Goal: Task Accomplishment & Management: Use online tool/utility

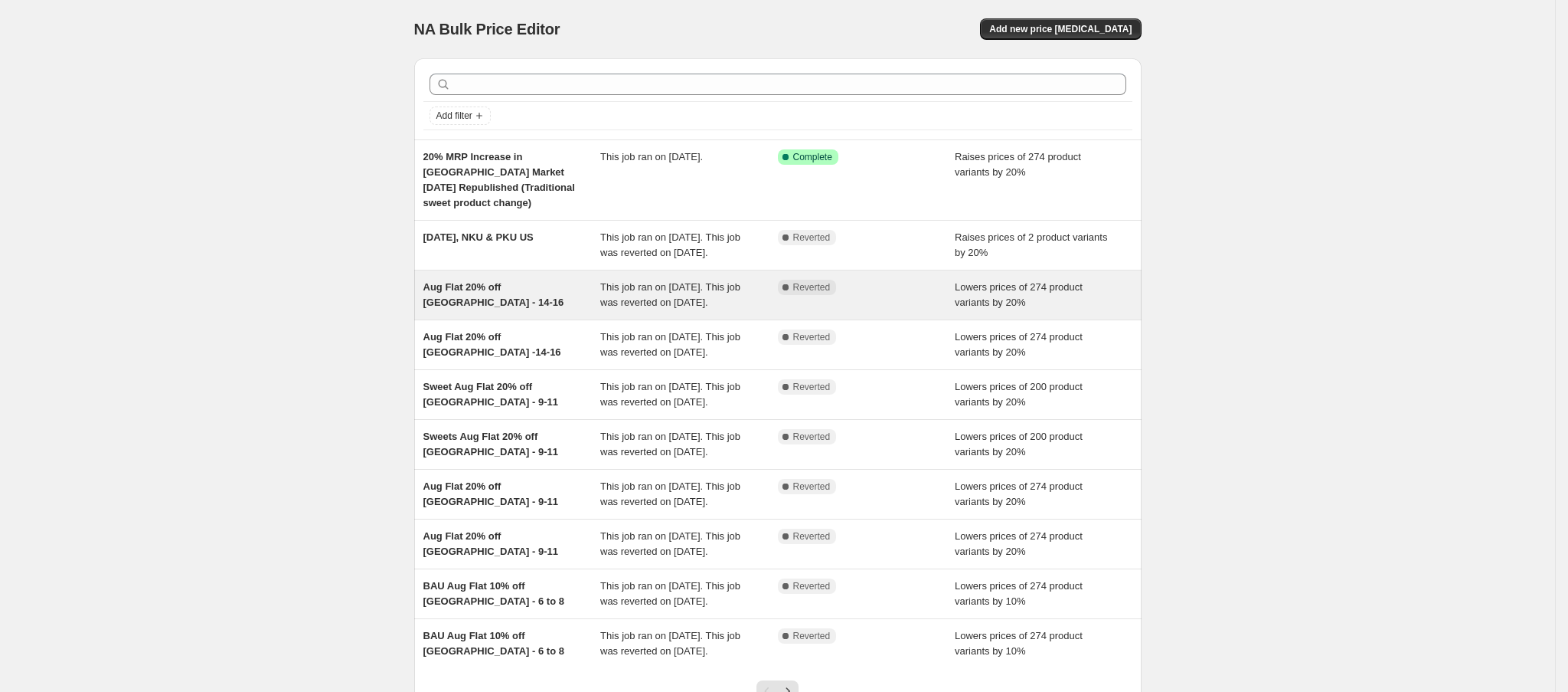
click at [500, 310] on div "Aug Flat 20% off [GEOGRAPHIC_DATA] - 14-16" at bounding box center [512, 294] width 177 height 31
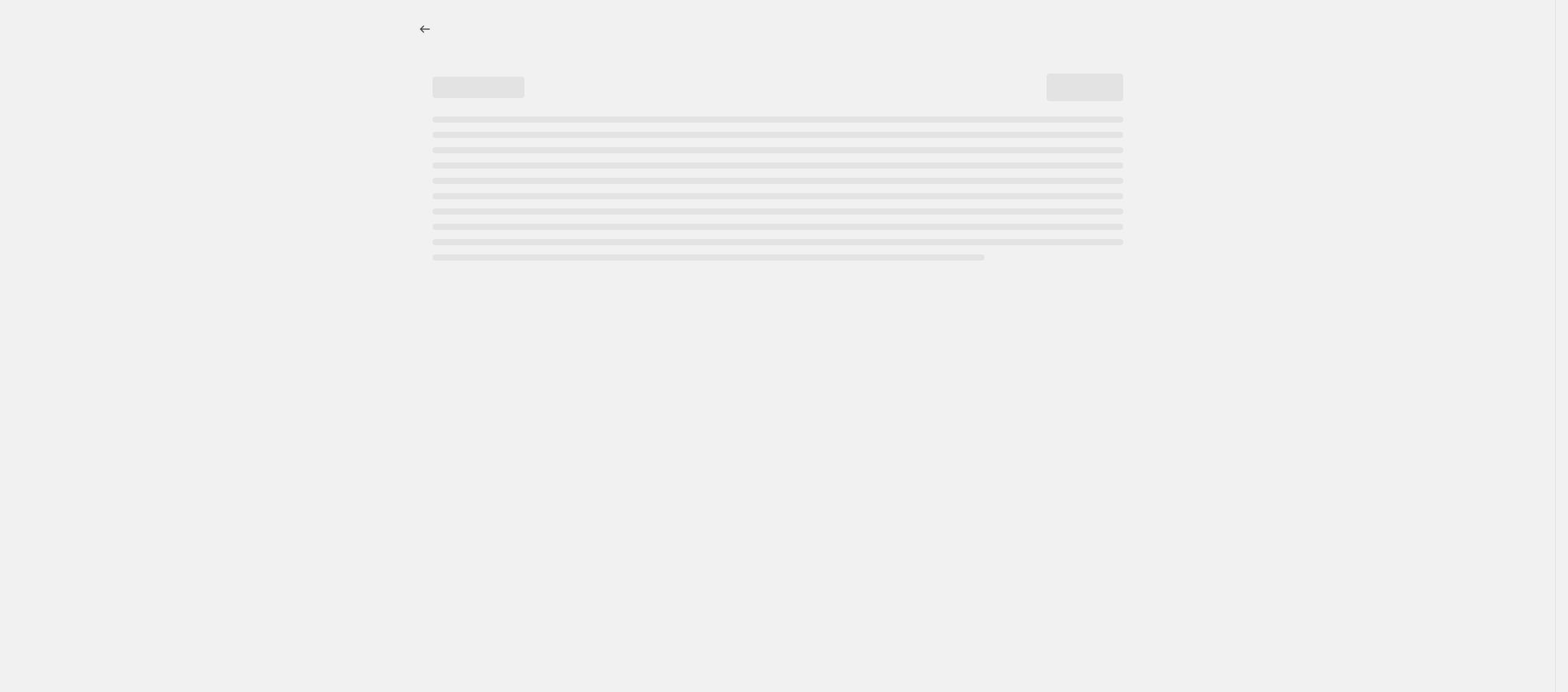
select select "percentage"
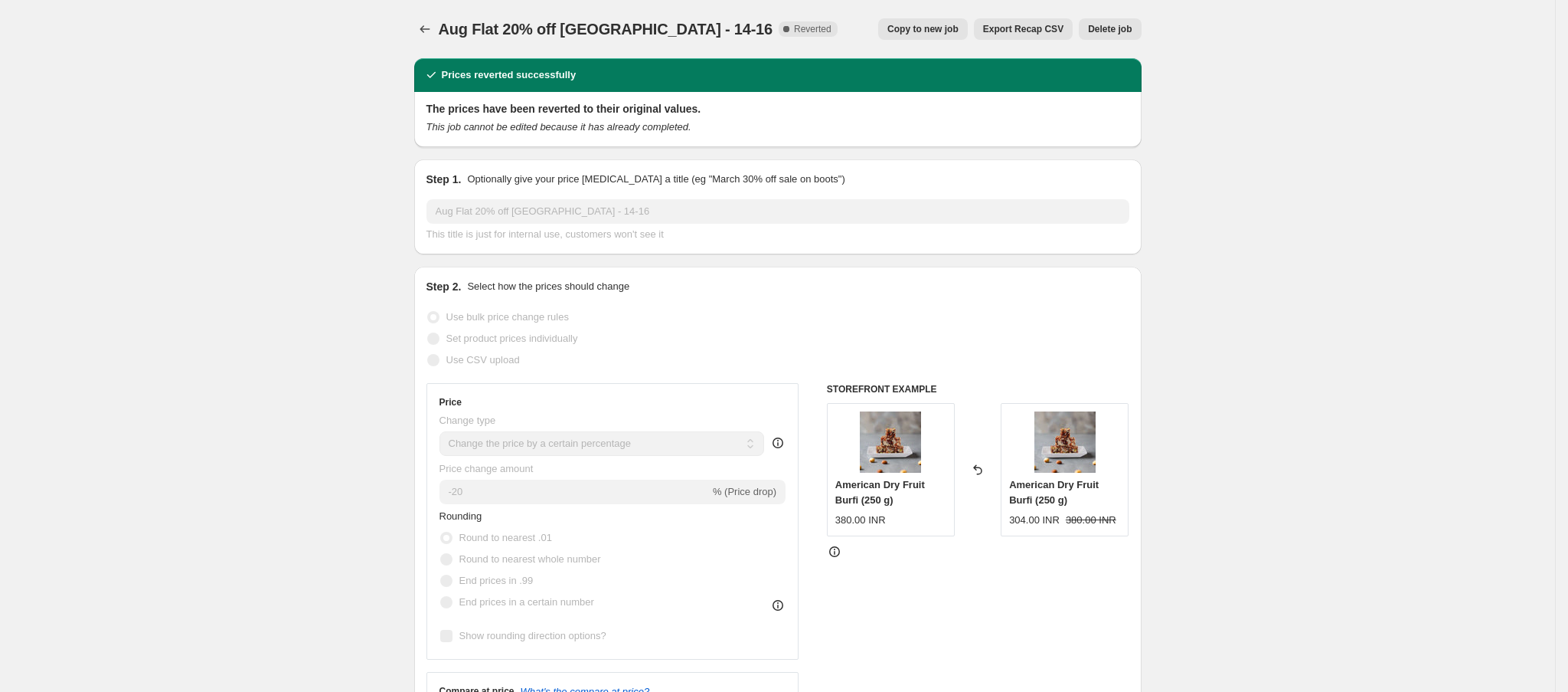
click at [907, 31] on span "Copy to new job" at bounding box center [923, 29] width 71 height 13
select select "percentage"
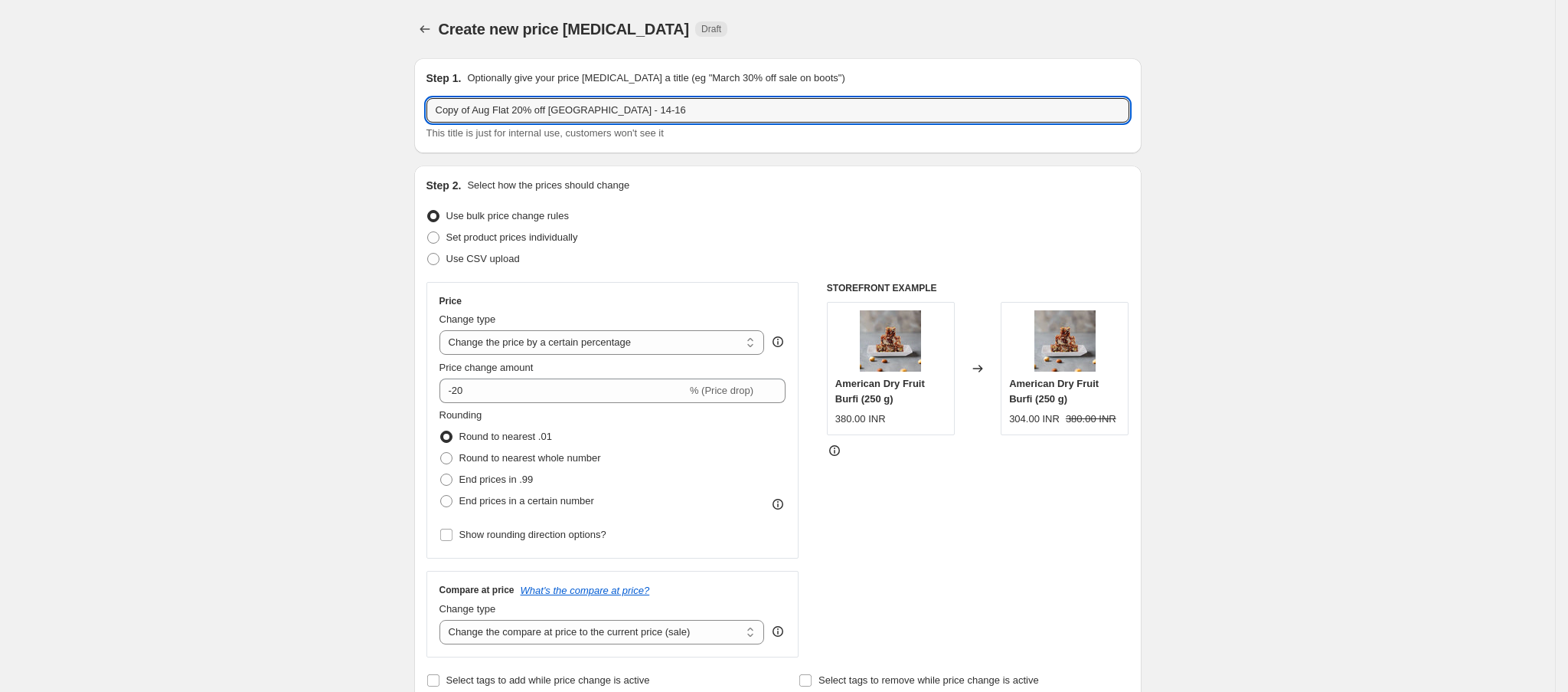
drag, startPoint x: 480, startPoint y: 107, endPoint x: 371, endPoint y: 111, distance: 109.1
drag, startPoint x: 555, startPoint y: 107, endPoint x: 689, endPoint y: 108, distance: 134.0
click at [689, 108] on input "Aug Flat 20% off [GEOGRAPHIC_DATA] - 14-16" at bounding box center [778, 110] width 703 height 24
type input "Aug Flat 20% off [GEOGRAPHIC_DATA] - 29-31"
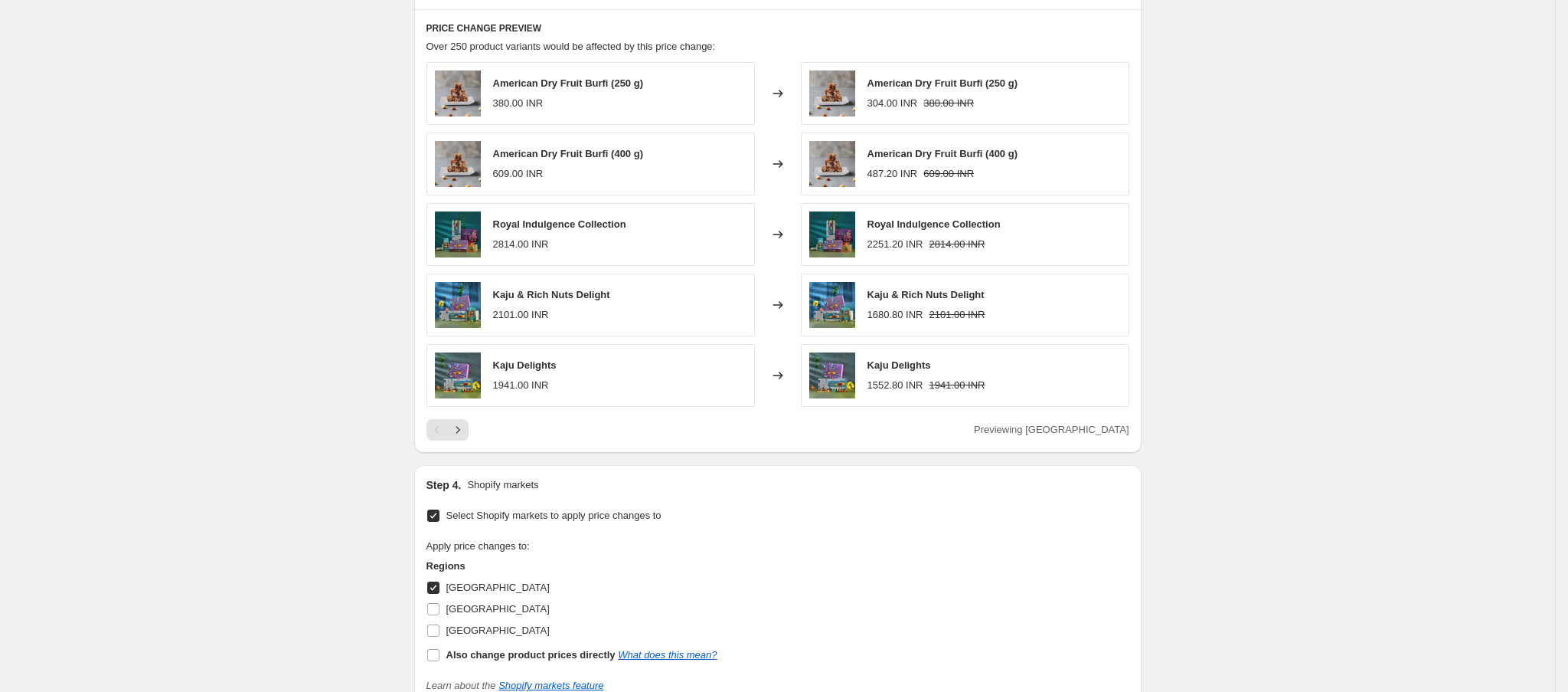
scroll to position [1104, 0]
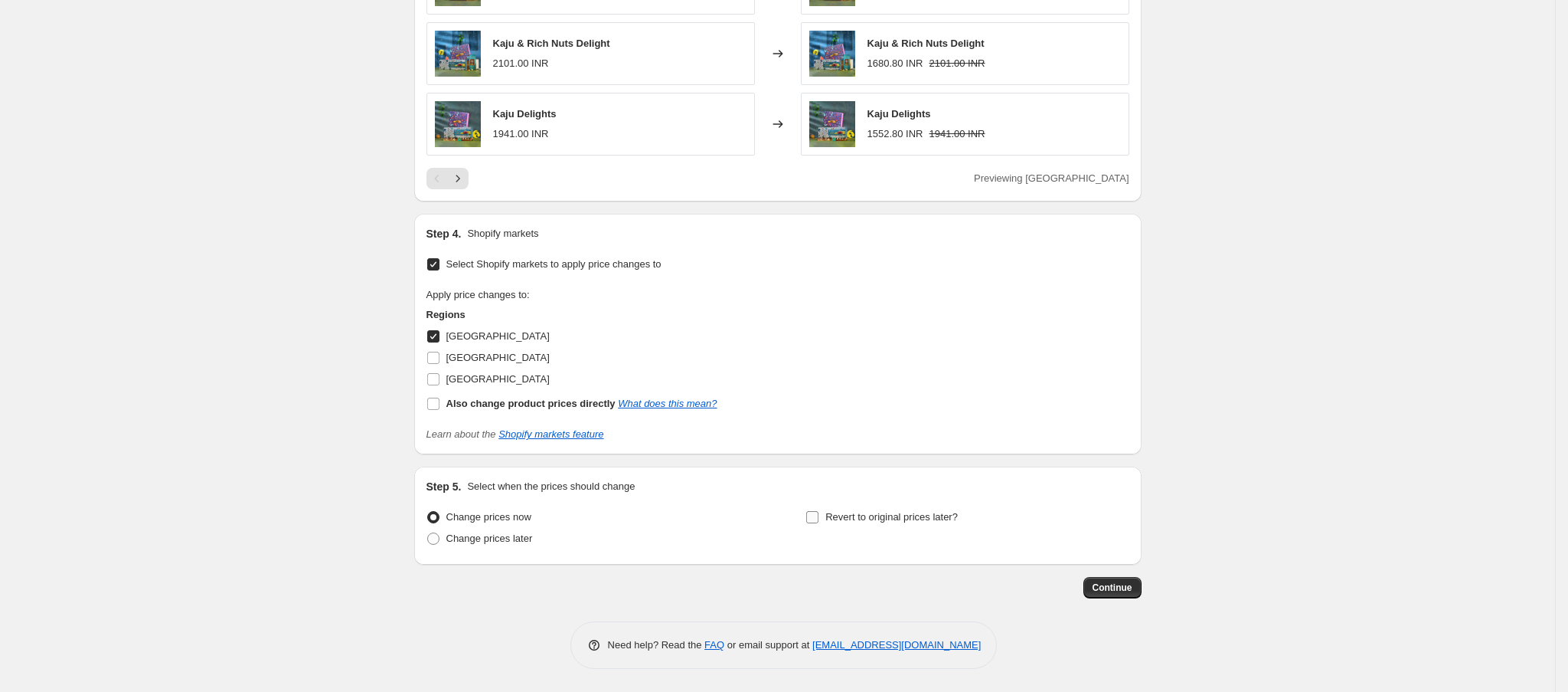
click at [816, 517] on input "Revert to original prices later?" at bounding box center [812, 518] width 13 height 13
checkbox input "true"
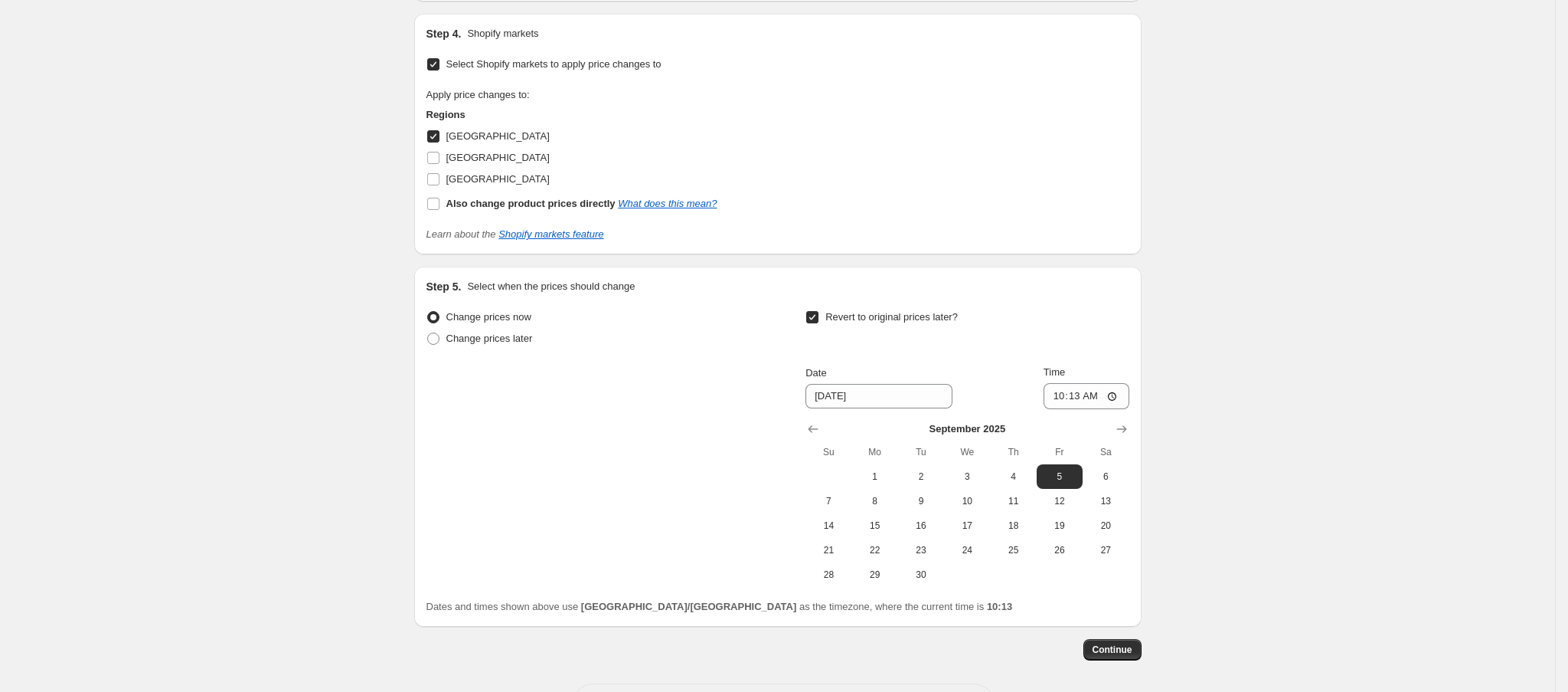
scroll to position [1366, 0]
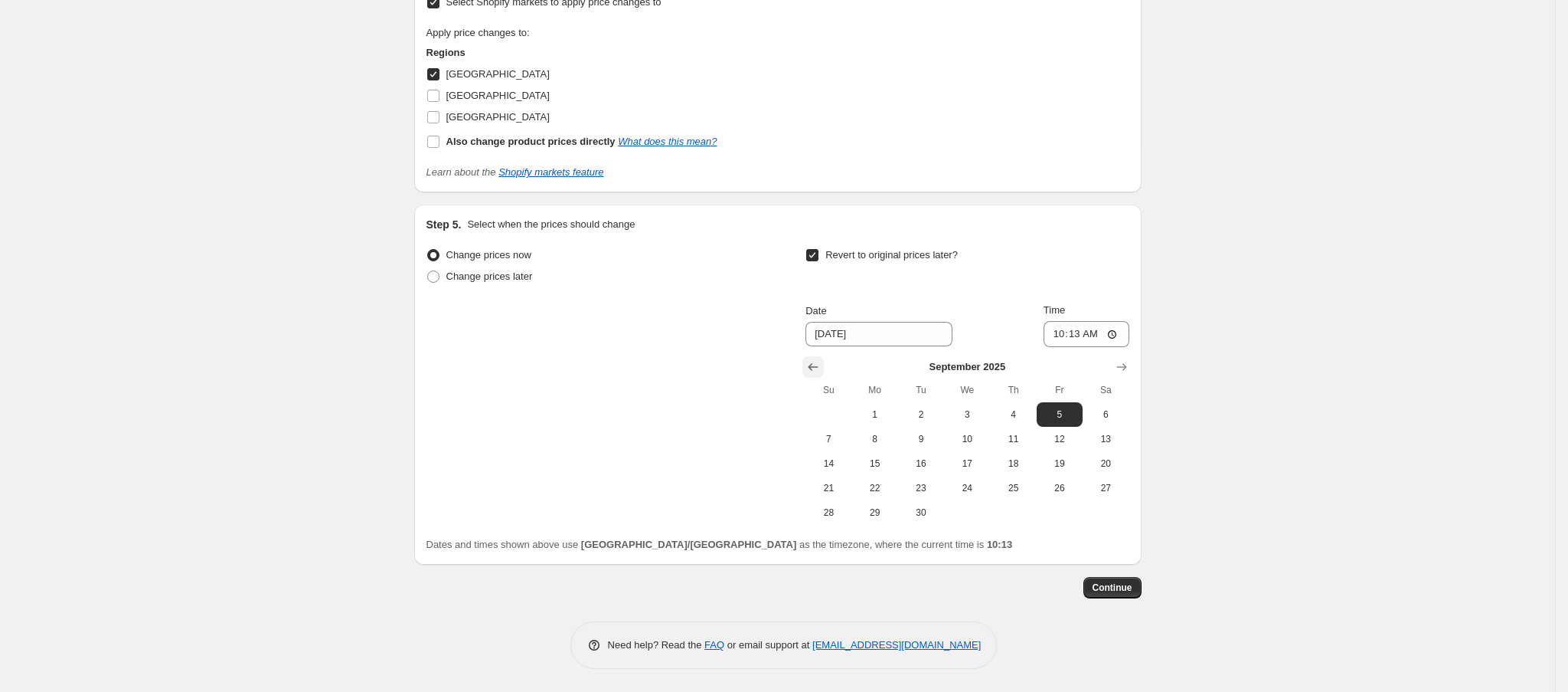
click at [819, 366] on icon "Show previous month, August 2025" at bounding box center [812, 366] width 15 height 15
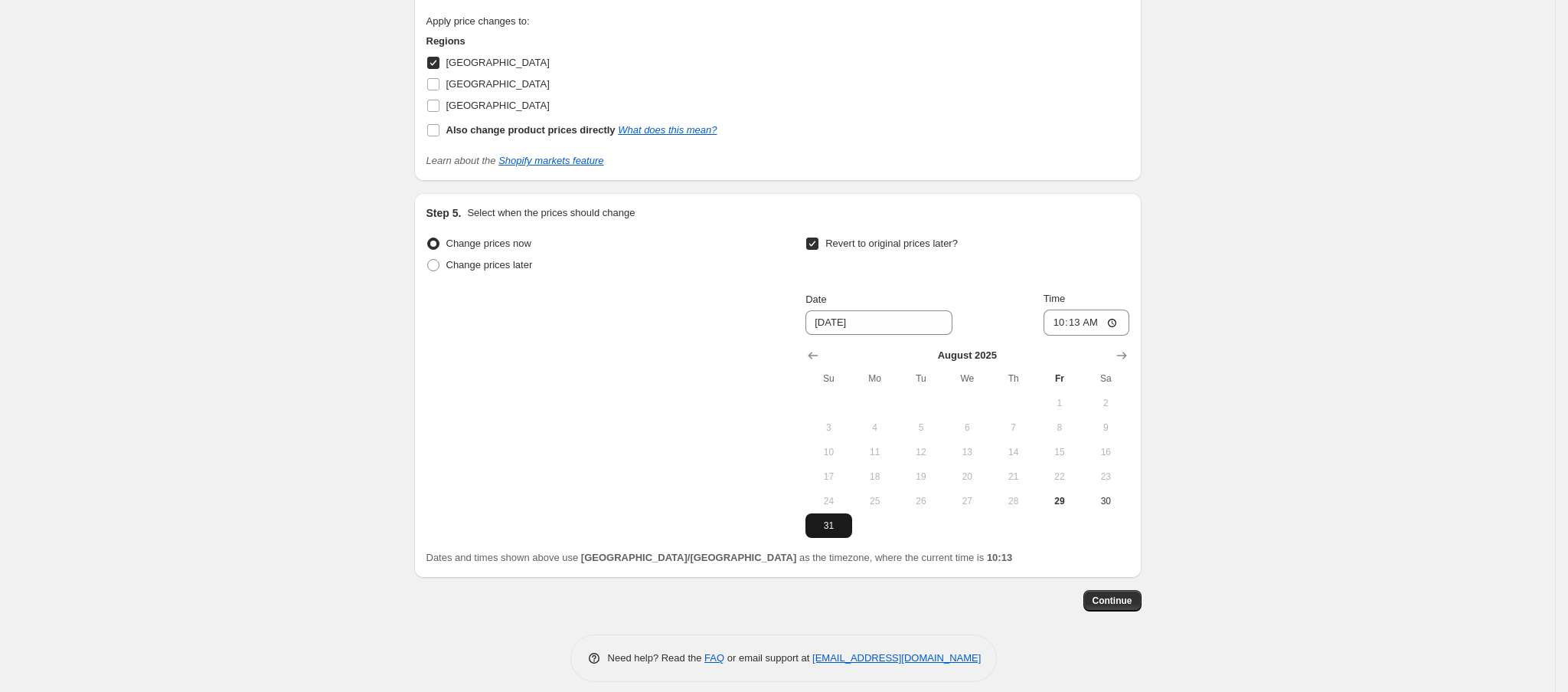
click at [831, 532] on span "31" at bounding box center [828, 526] width 34 height 13
type input "[DATE]"
click at [1054, 330] on input "10:13" at bounding box center [1086, 322] width 86 height 26
type input "23:55"
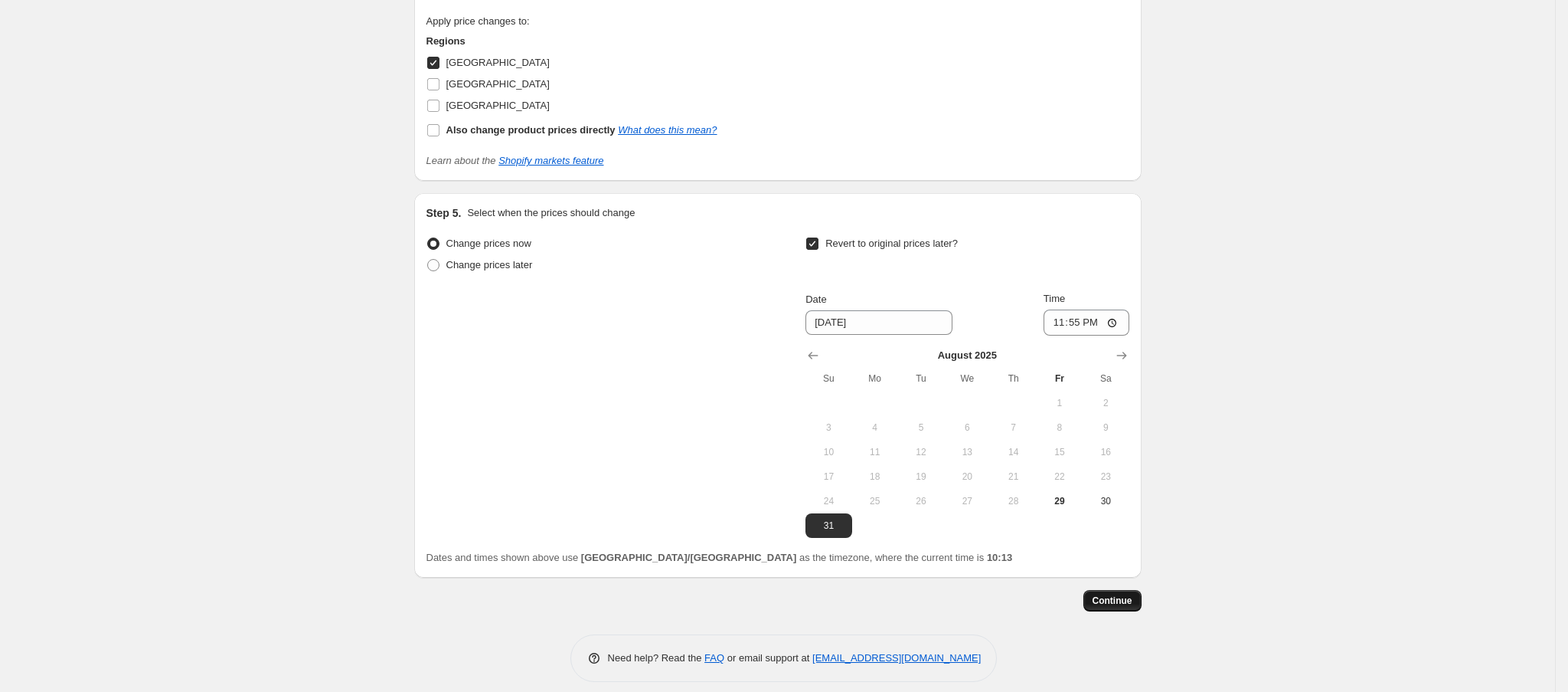
click at [1099, 607] on span "Continue" at bounding box center [1112, 600] width 39 height 13
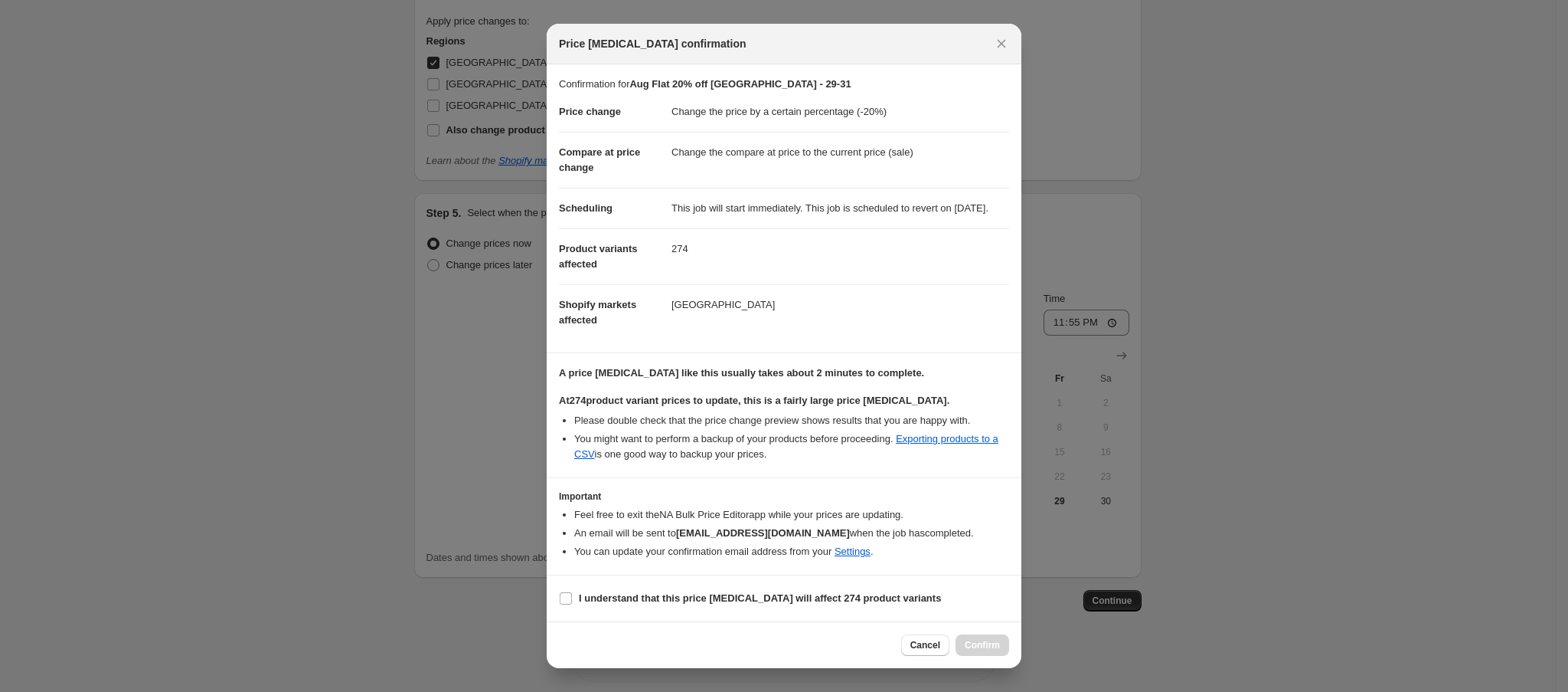
scroll to position [31, 0]
click at [807, 600] on b "I understand that this price [MEDICAL_DATA] will affect 274 product variants" at bounding box center [760, 597] width 362 height 12
click at [572, 600] on input "I understand that this price [MEDICAL_DATA] will affect 274 product variants" at bounding box center [566, 598] width 13 height 13
checkbox input "true"
click at [984, 649] on span "Confirm" at bounding box center [982, 645] width 35 height 13
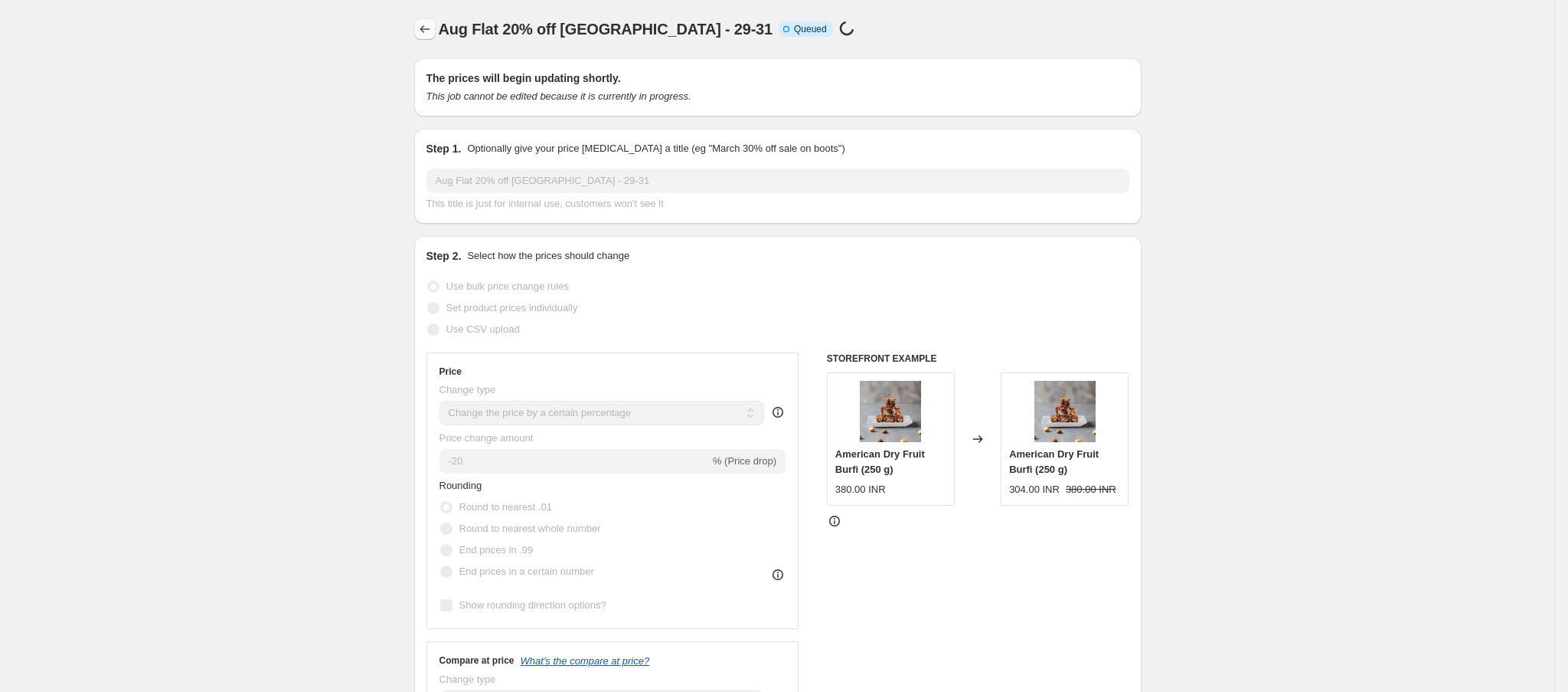
click at [427, 30] on icon "Price change jobs" at bounding box center [424, 29] width 10 height 8
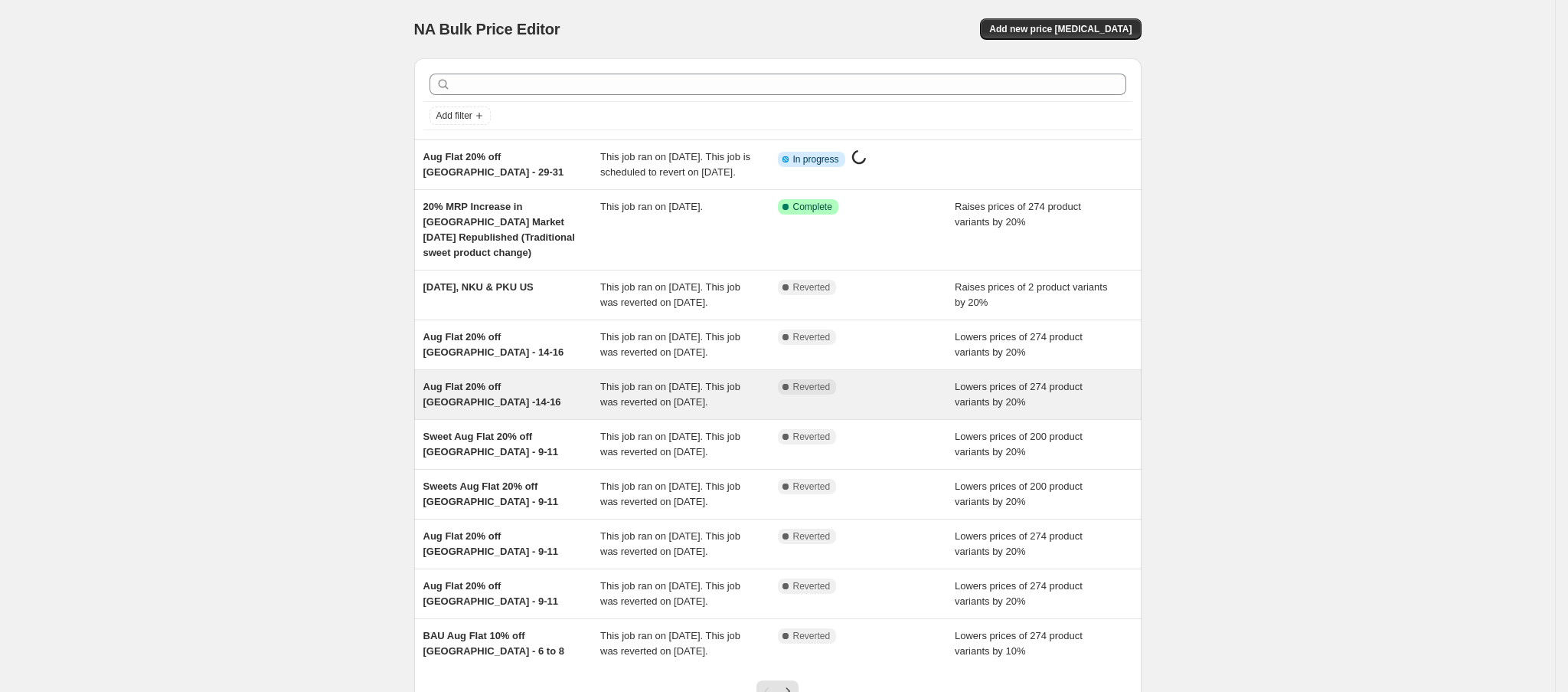
click at [531, 410] on div "Aug Flat 20% off [GEOGRAPHIC_DATA] -14-16" at bounding box center [512, 395] width 177 height 31
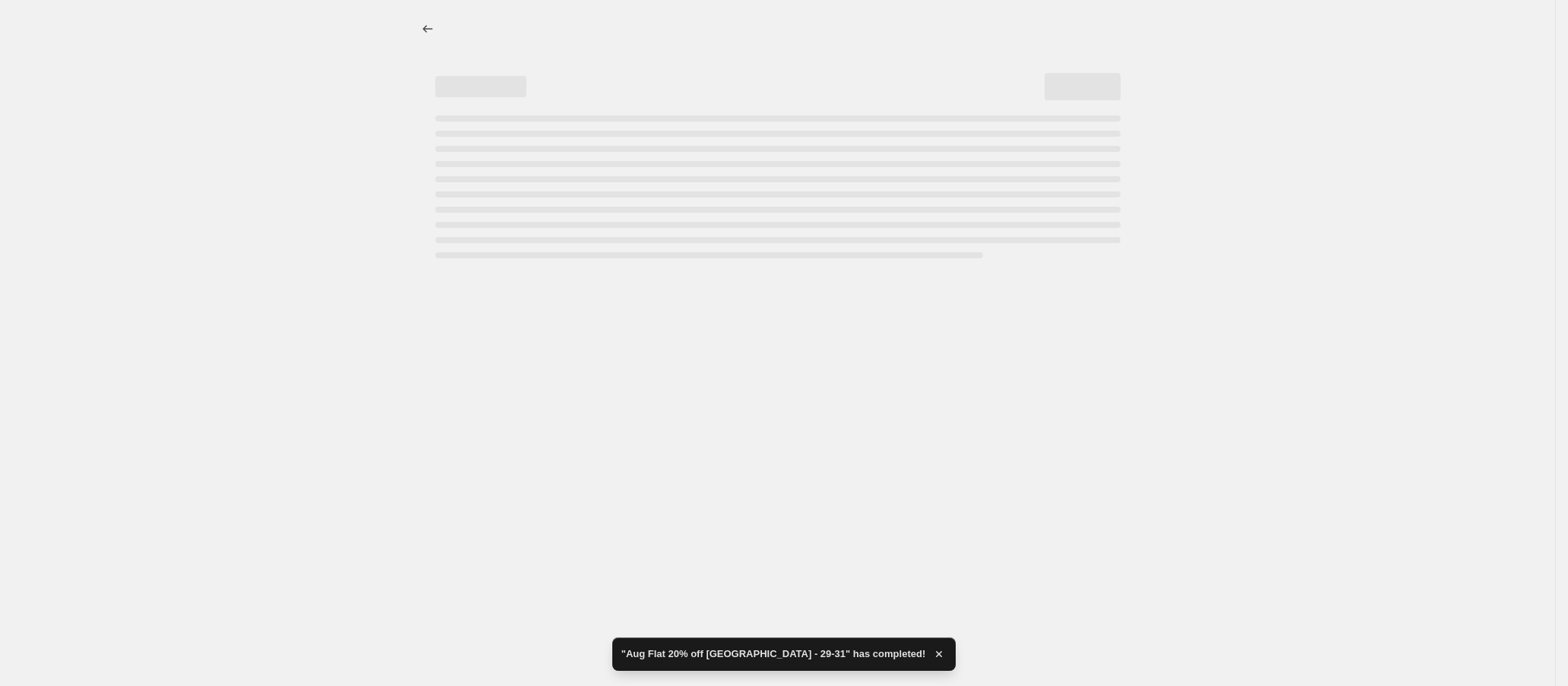
select select "percentage"
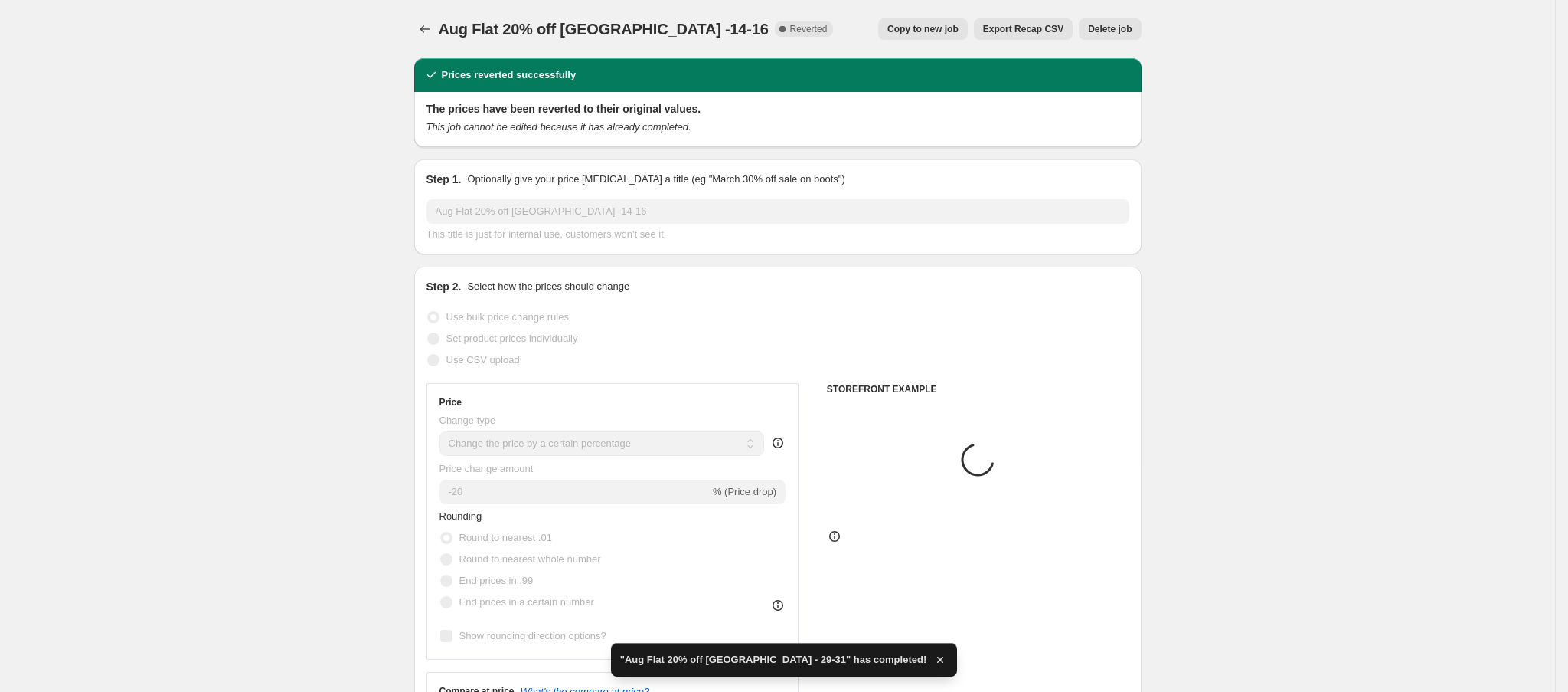
click at [936, 31] on span "Copy to new job" at bounding box center [923, 29] width 71 height 13
select select "percentage"
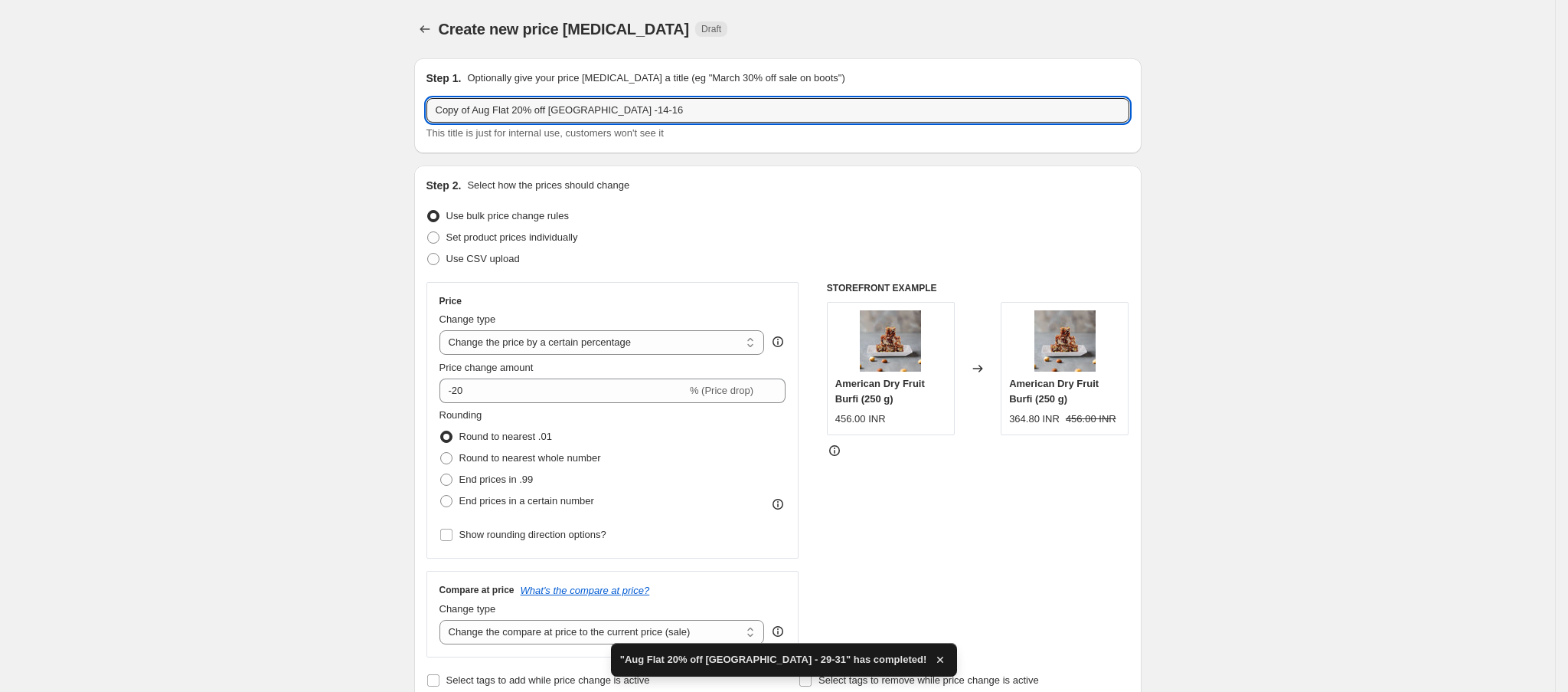
drag, startPoint x: 483, startPoint y: 107, endPoint x: 382, endPoint y: 114, distance: 101.2
drag, startPoint x: 547, startPoint y: 110, endPoint x: 562, endPoint y: 110, distance: 15.0
click at [562, 110] on input "Aug Flat 20% off [GEOGRAPHIC_DATA] -14-16" at bounding box center [778, 110] width 703 height 24
click at [558, 109] on input "Aug Flat 20% off [GEOGRAPHIC_DATA] -14-16" at bounding box center [778, 110] width 703 height 24
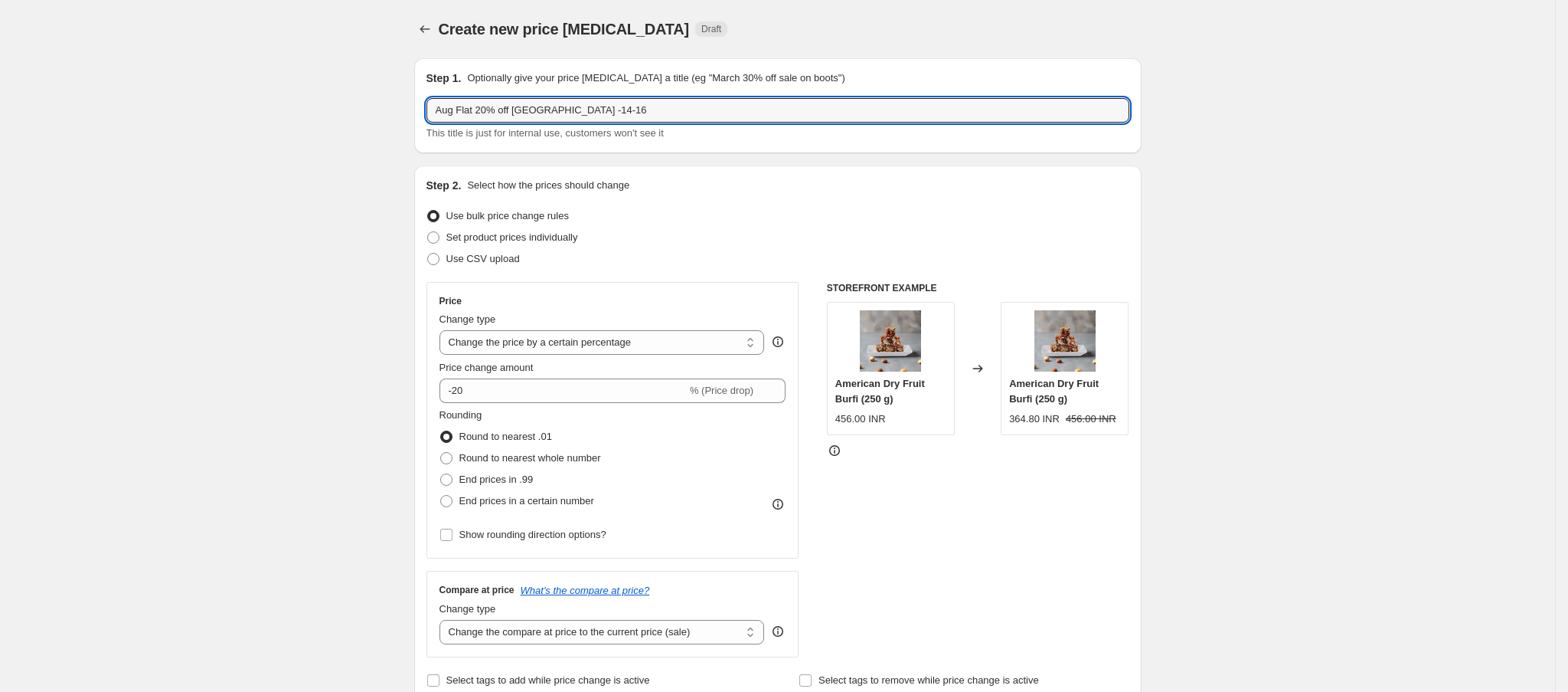
drag, startPoint x: 552, startPoint y: 109, endPoint x: 731, endPoint y: 126, distance: 179.8
click at [731, 126] on div "Aug Flat 20% off [GEOGRAPHIC_DATA] -14-16 This title is just for internal use, …" at bounding box center [778, 119] width 703 height 43
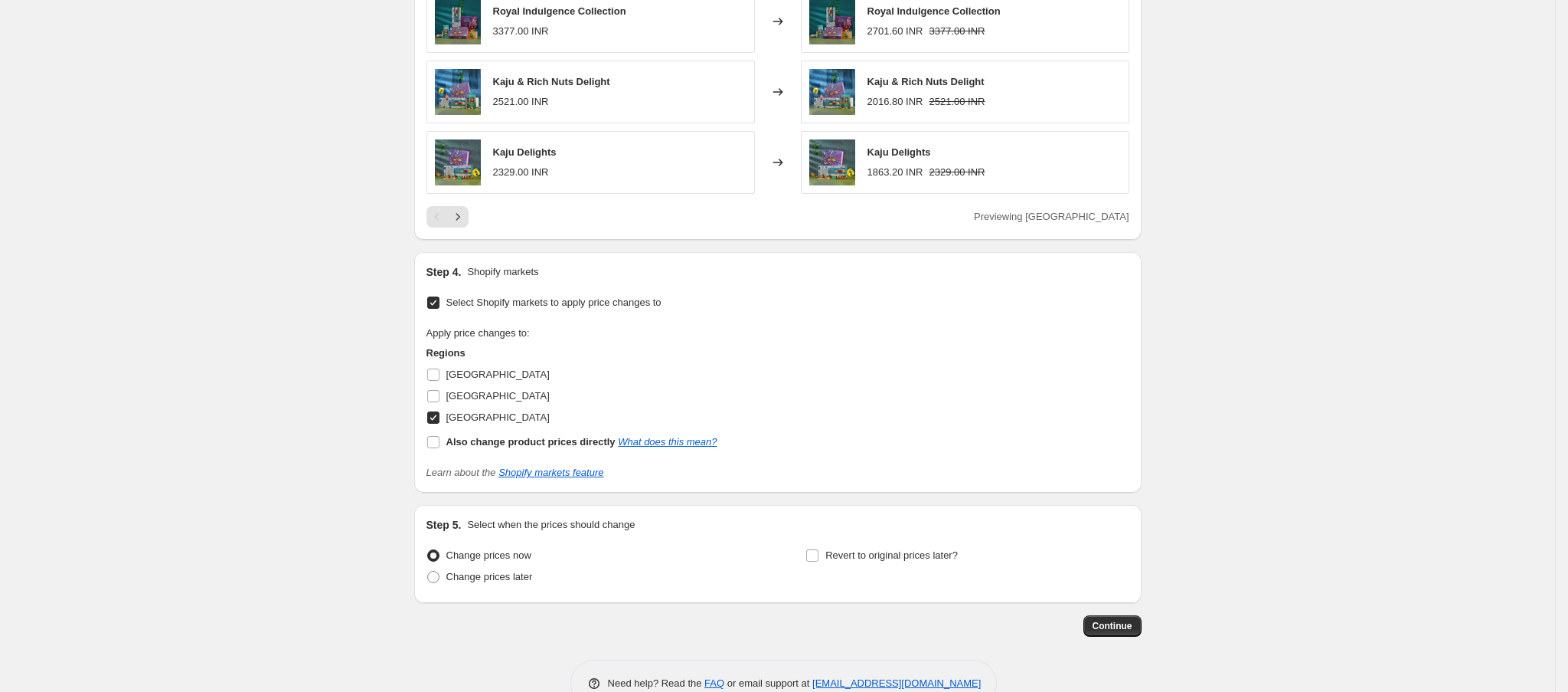
scroll to position [1104, 0]
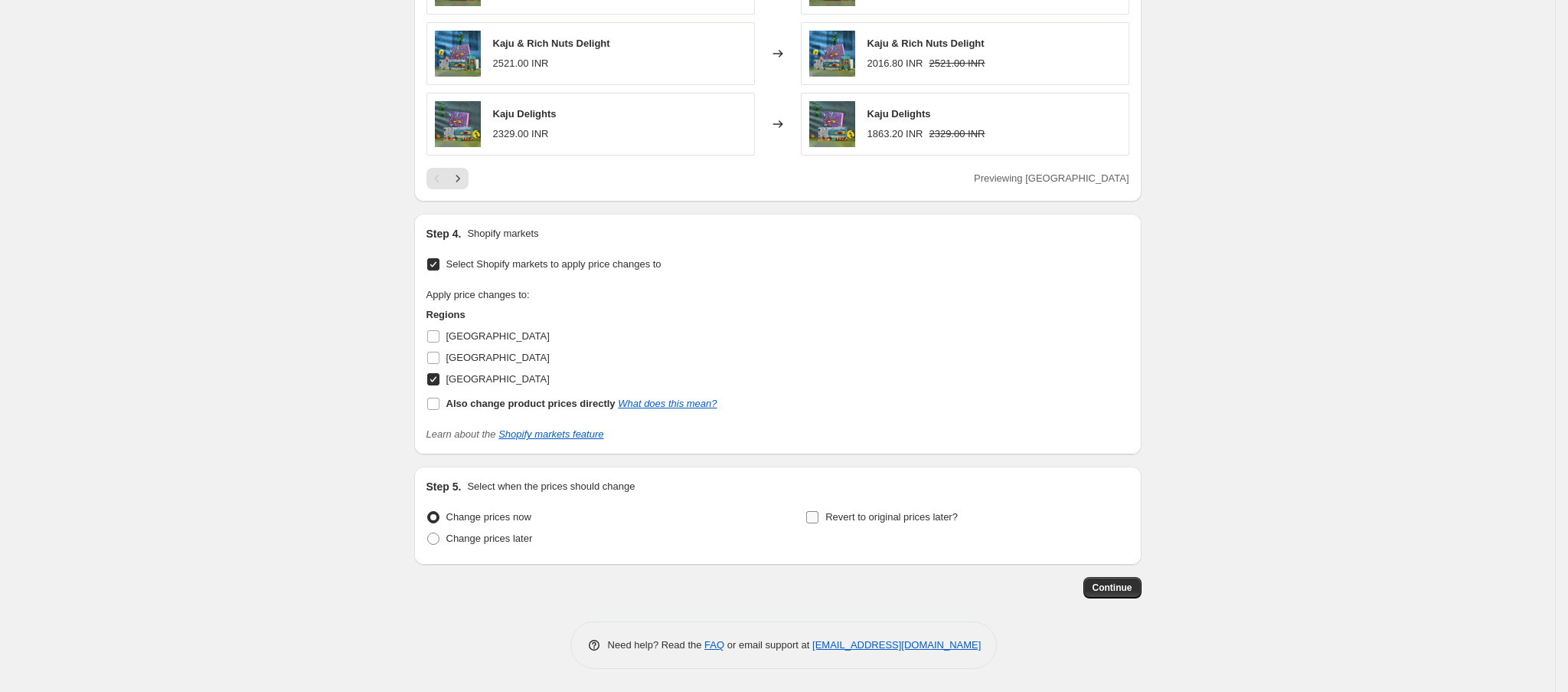
type input "Aug Flat 20% off [GEOGRAPHIC_DATA] -29-31"
click at [812, 515] on input "Revert to original prices later?" at bounding box center [812, 518] width 13 height 13
checkbox input "true"
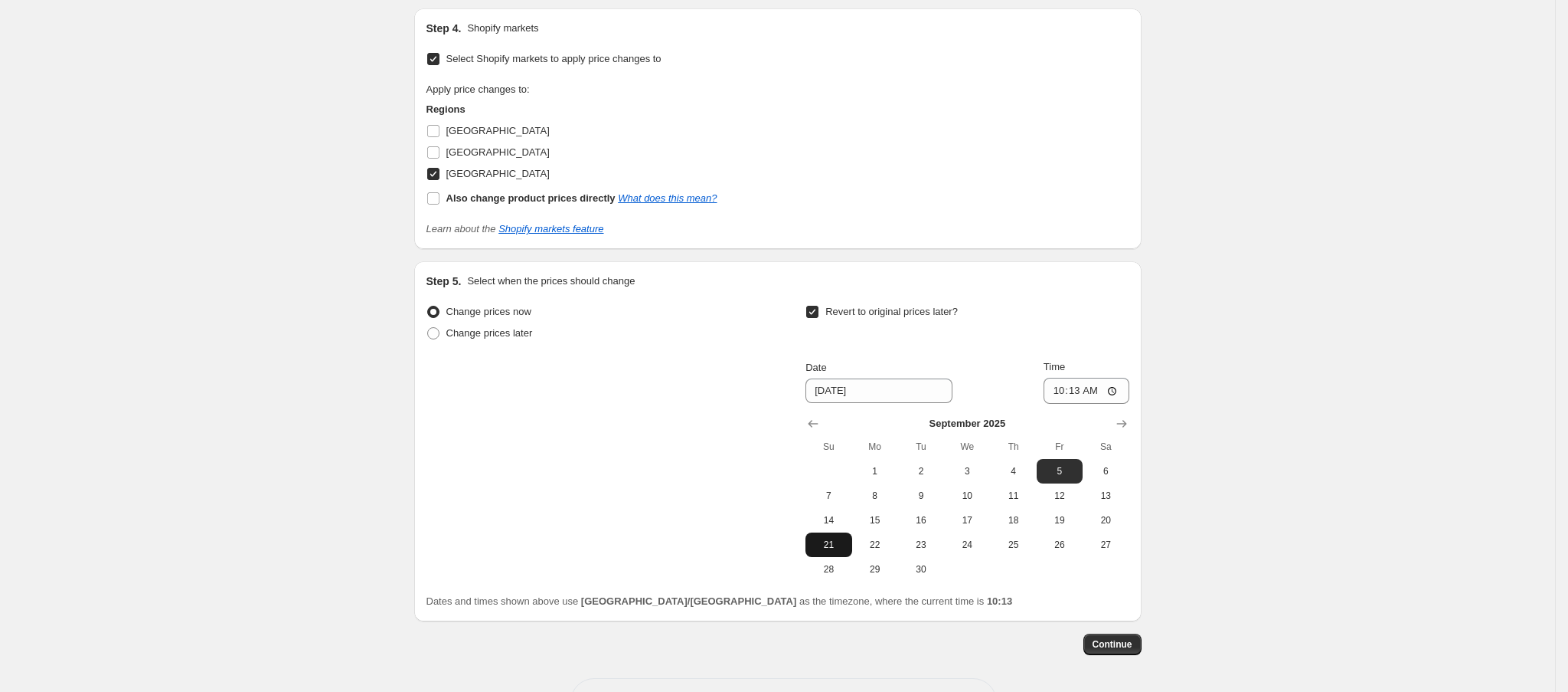
scroll to position [1366, 0]
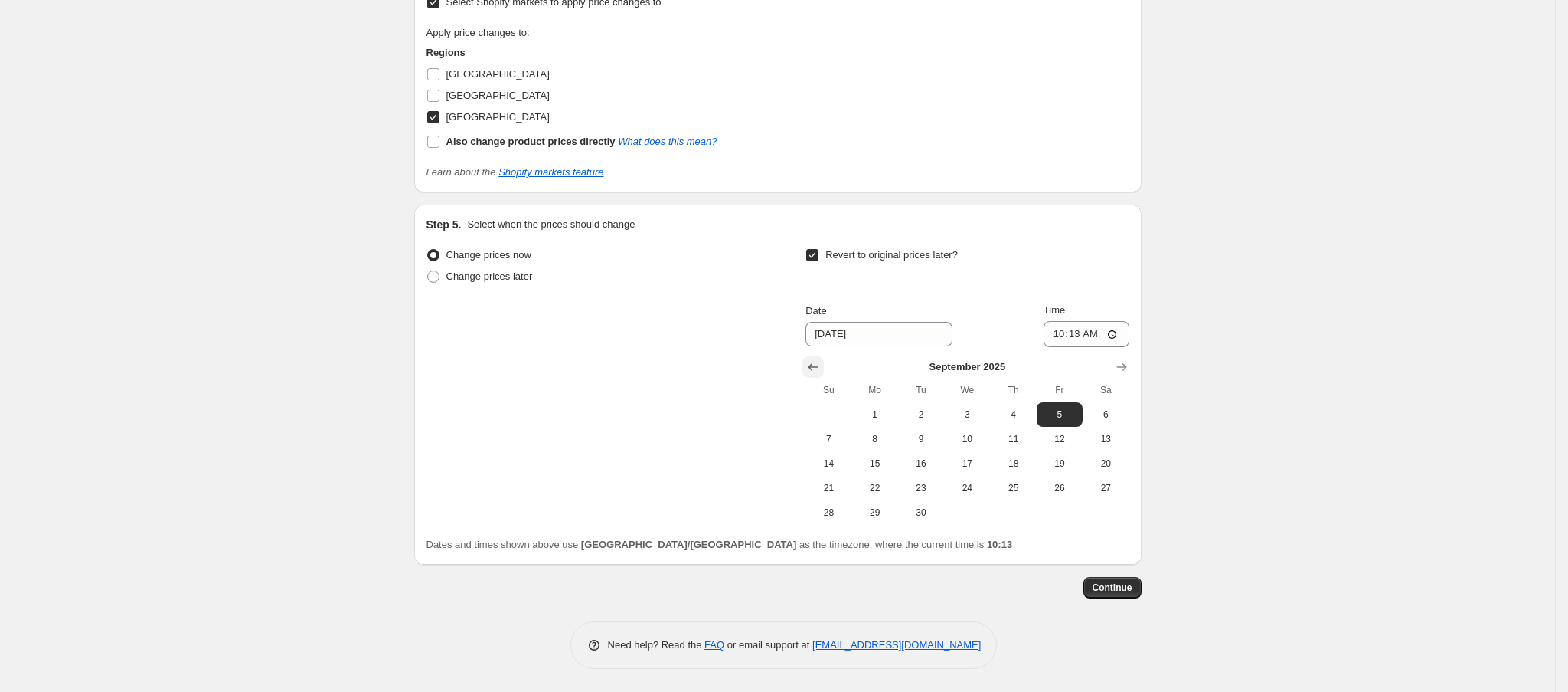
click at [811, 367] on icon "Show previous month, August 2025" at bounding box center [812, 366] width 15 height 15
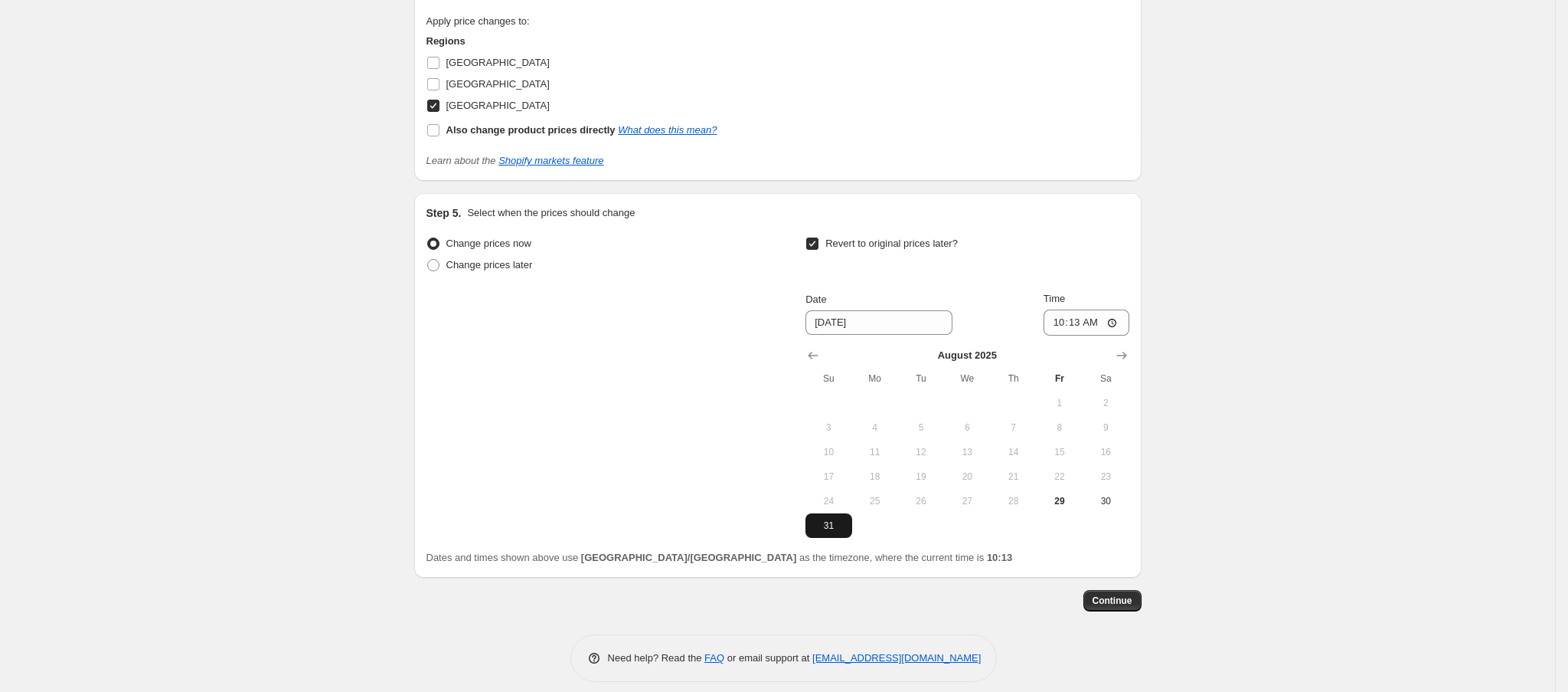
click at [834, 532] on span "31" at bounding box center [828, 526] width 34 height 13
type input "[DATE]"
click at [1055, 328] on input "10:13" at bounding box center [1086, 322] width 86 height 26
type input "23:55"
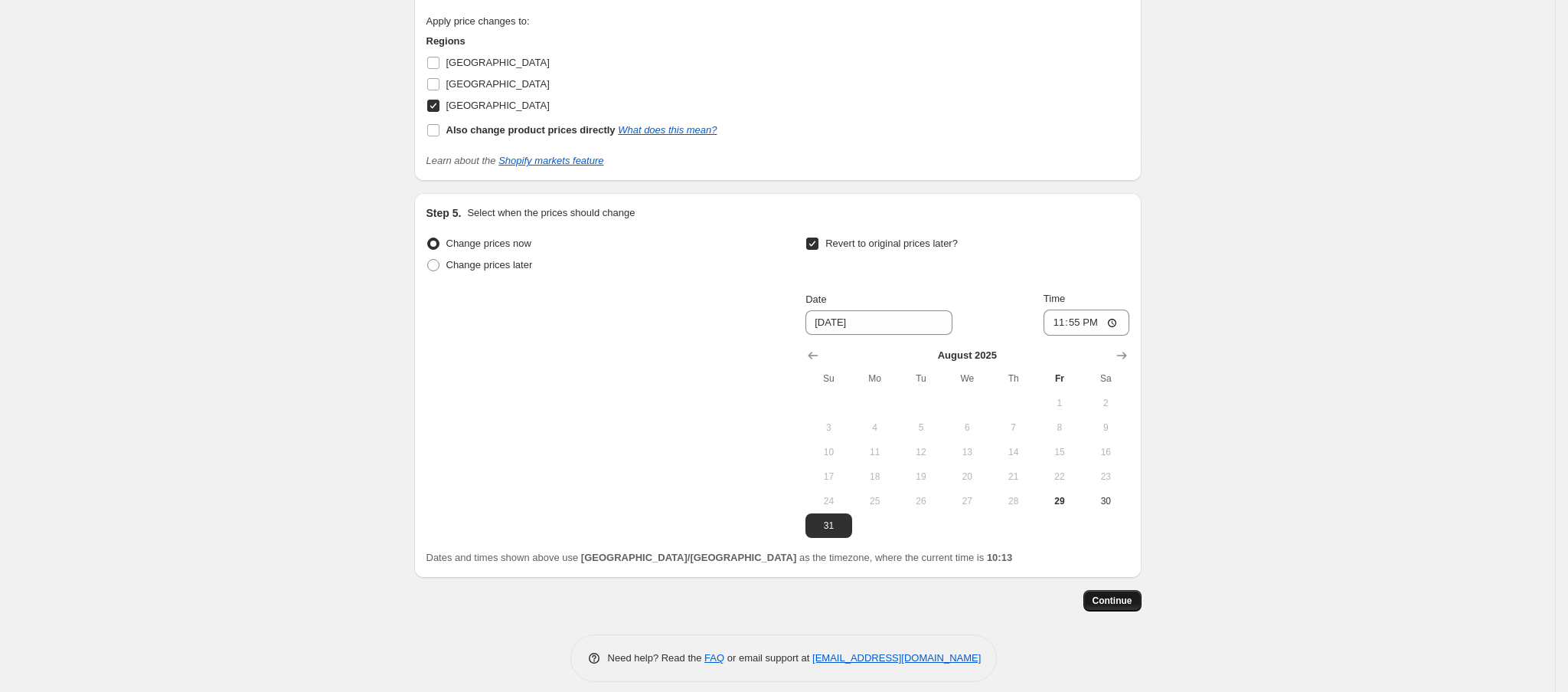
click at [1100, 607] on span "Continue" at bounding box center [1112, 600] width 39 height 13
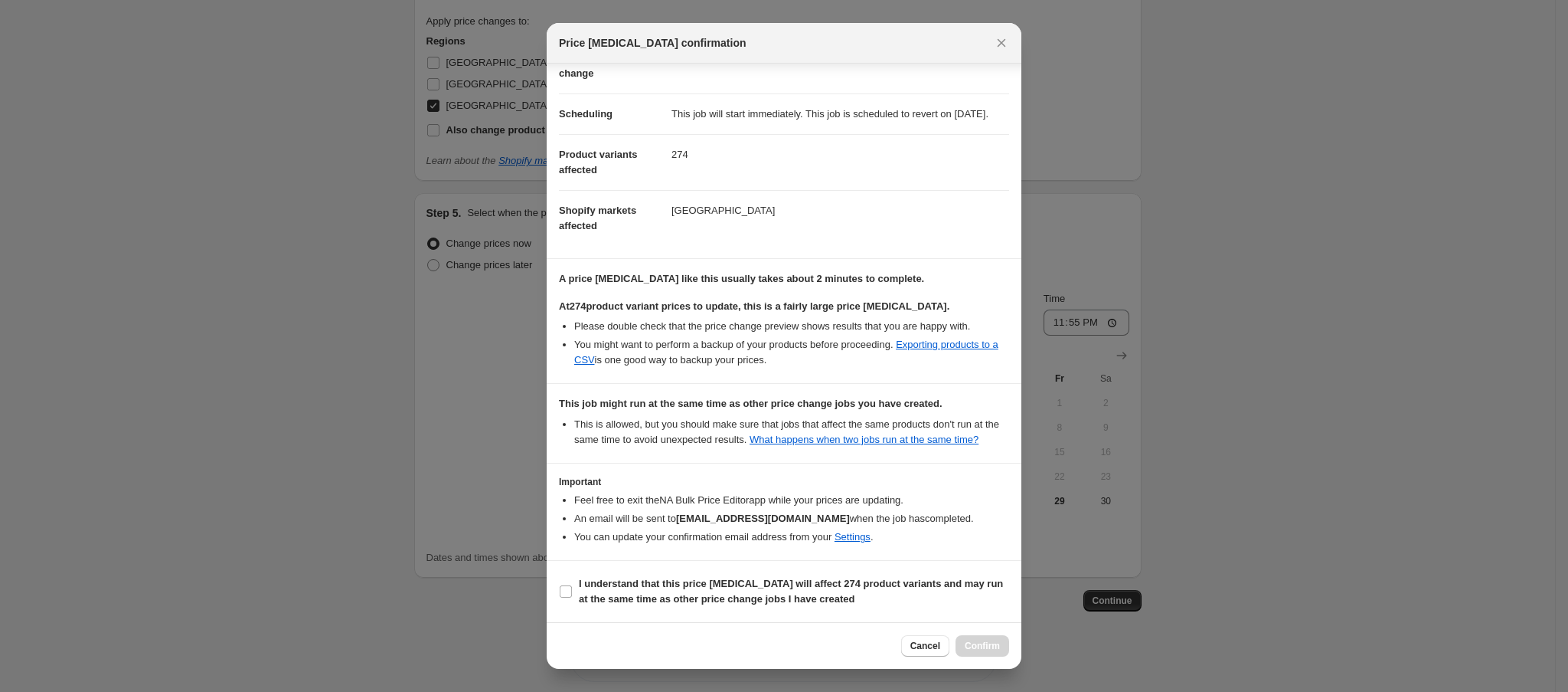
scroll to position [140, 0]
click at [618, 587] on b "I understand that this price [MEDICAL_DATA] will affect 274 product variants an…" at bounding box center [791, 591] width 424 height 27
click at [572, 587] on input "I understand that this price [MEDICAL_DATA] will affect 274 product variants an…" at bounding box center [566, 592] width 13 height 13
checkbox input "true"
click at [977, 645] on span "Confirm" at bounding box center [982, 646] width 35 height 13
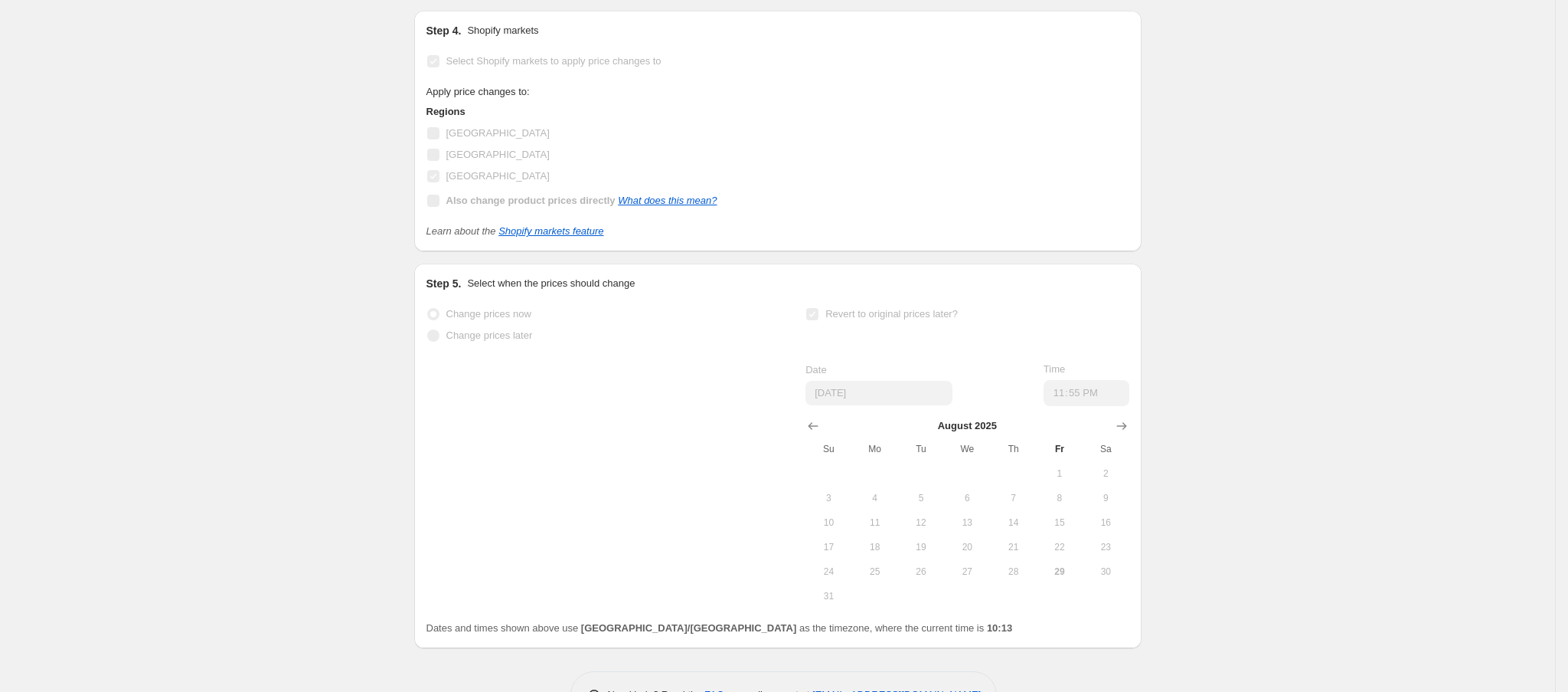
scroll to position [1405, 0]
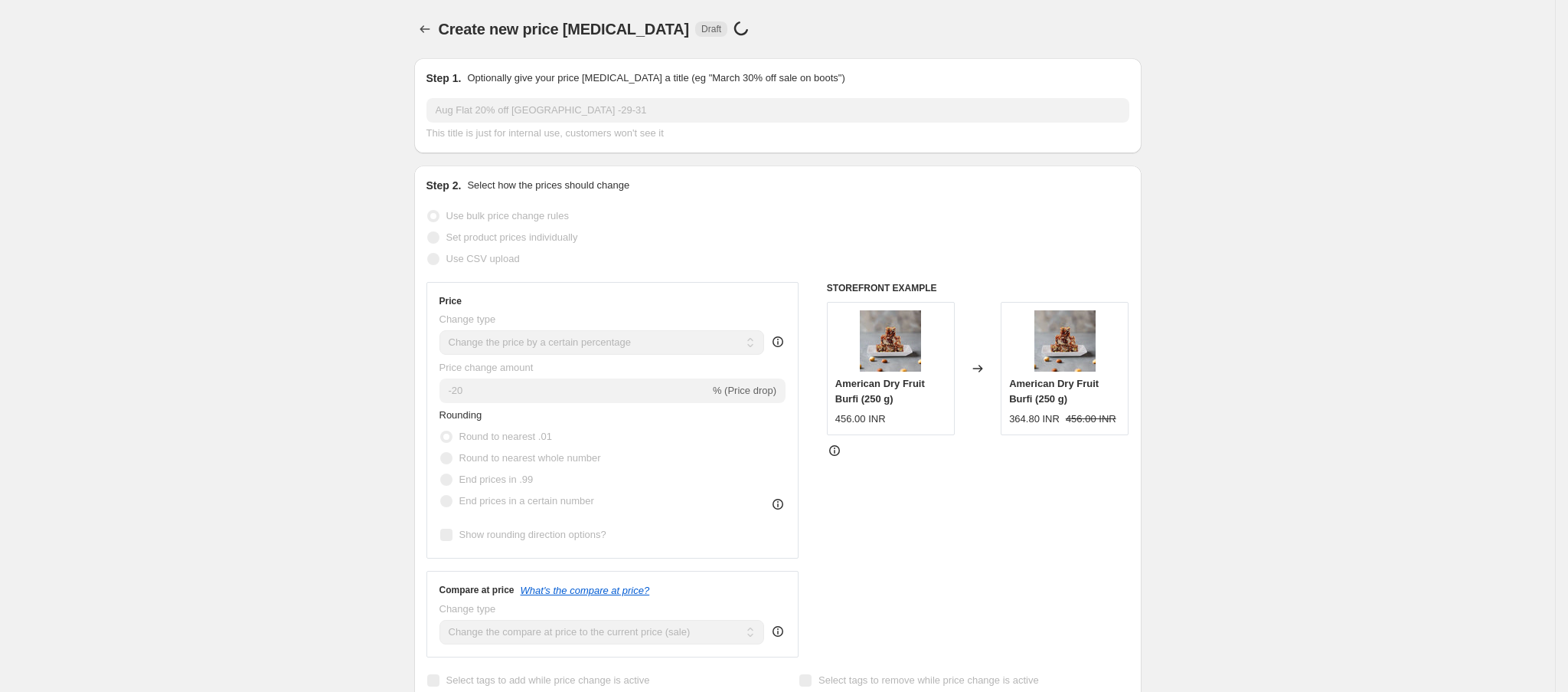
type input "Copy of Aug Flat 20% off [GEOGRAPHIC_DATA] -14-16"
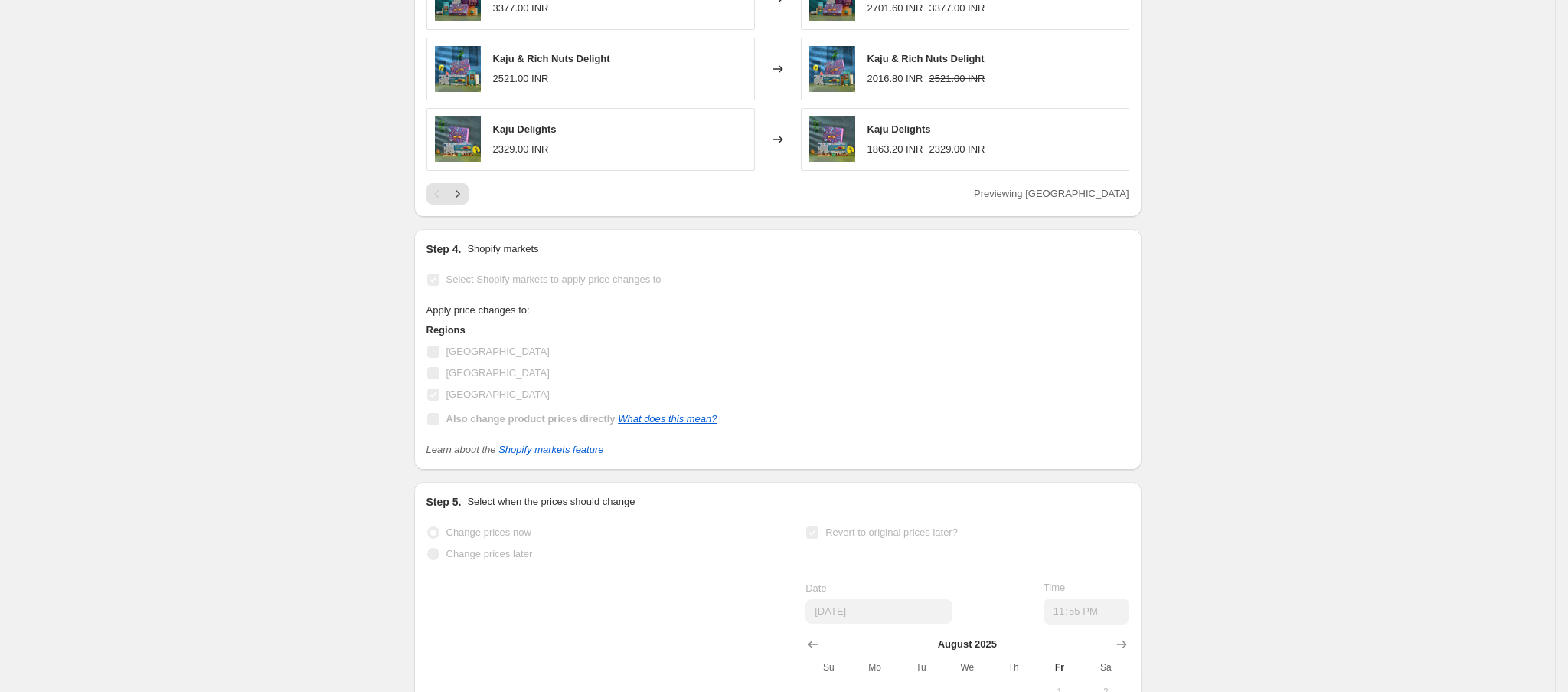
scroll to position [1390, 0]
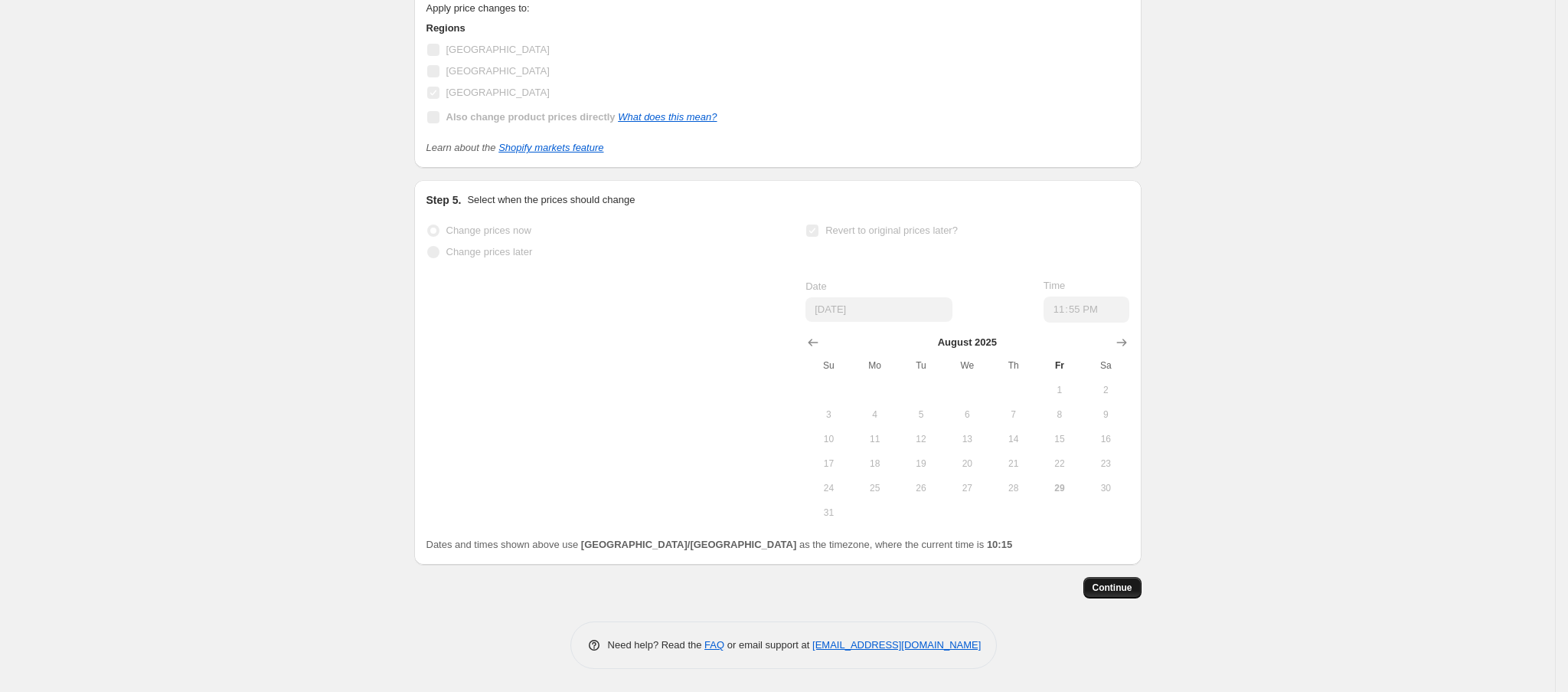
click at [1114, 594] on button "Continue" at bounding box center [1113, 587] width 58 height 21
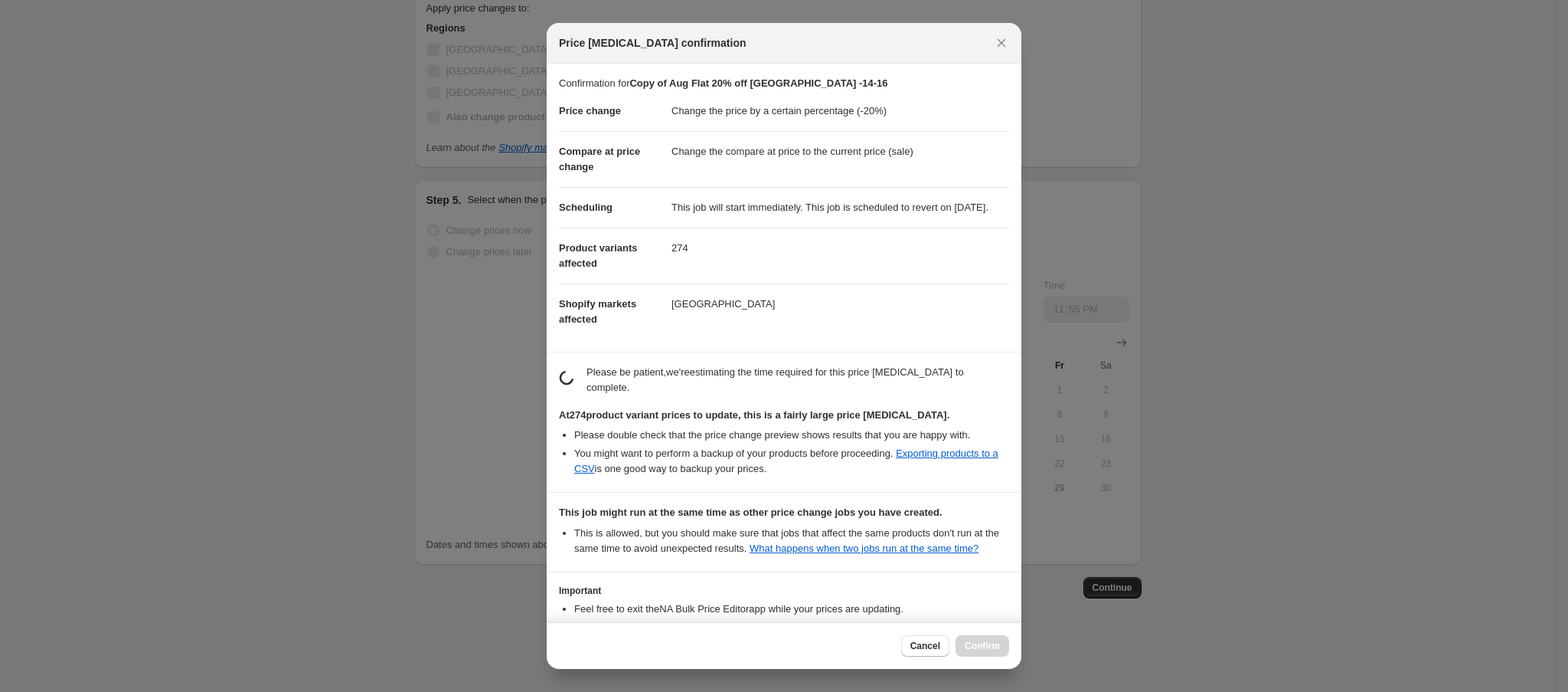
scroll to position [155, 0]
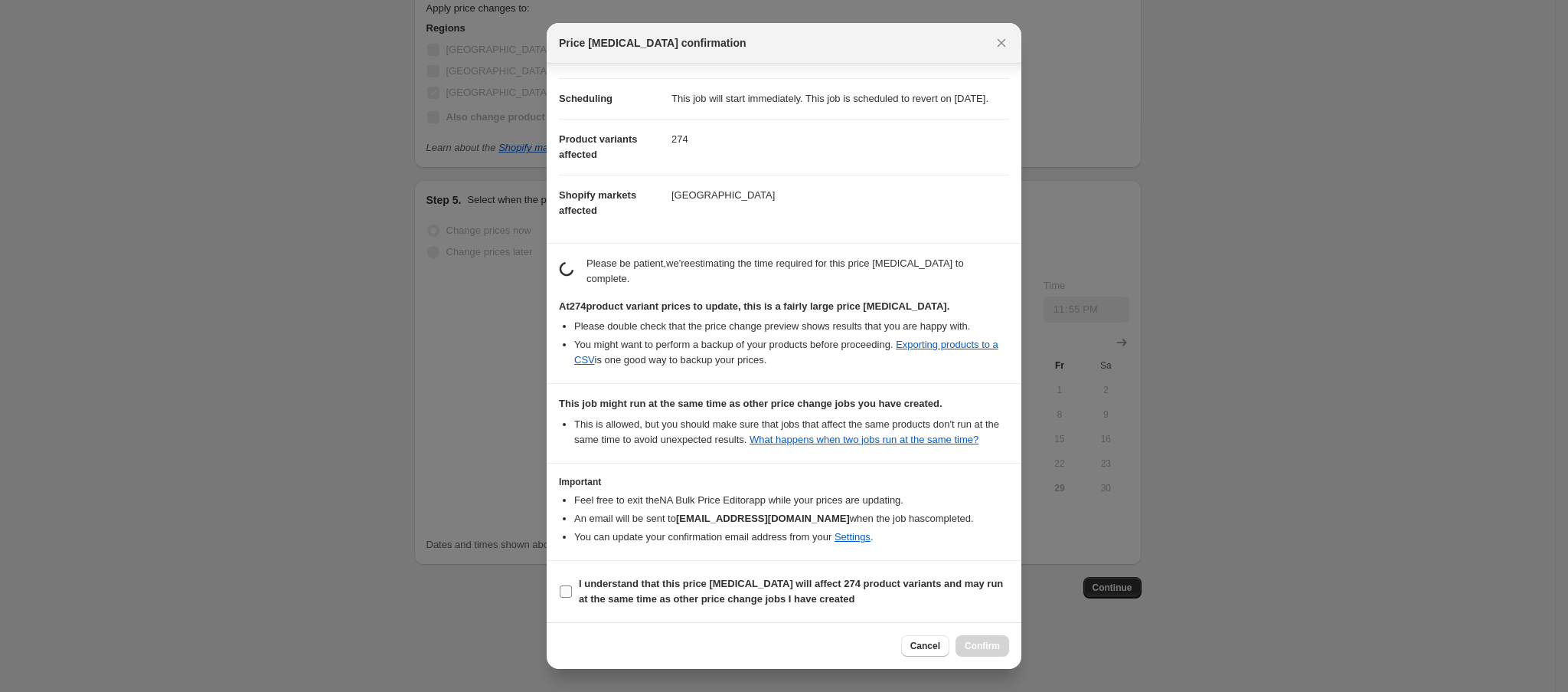
click at [808, 578] on b "I understand that this price [MEDICAL_DATA] will affect 274 product variants an…" at bounding box center [791, 591] width 424 height 27
click at [572, 585] on input "I understand that this price [MEDICAL_DATA] will affect 274 product variants an…" at bounding box center [566, 592] width 13 height 13
checkbox input "true"
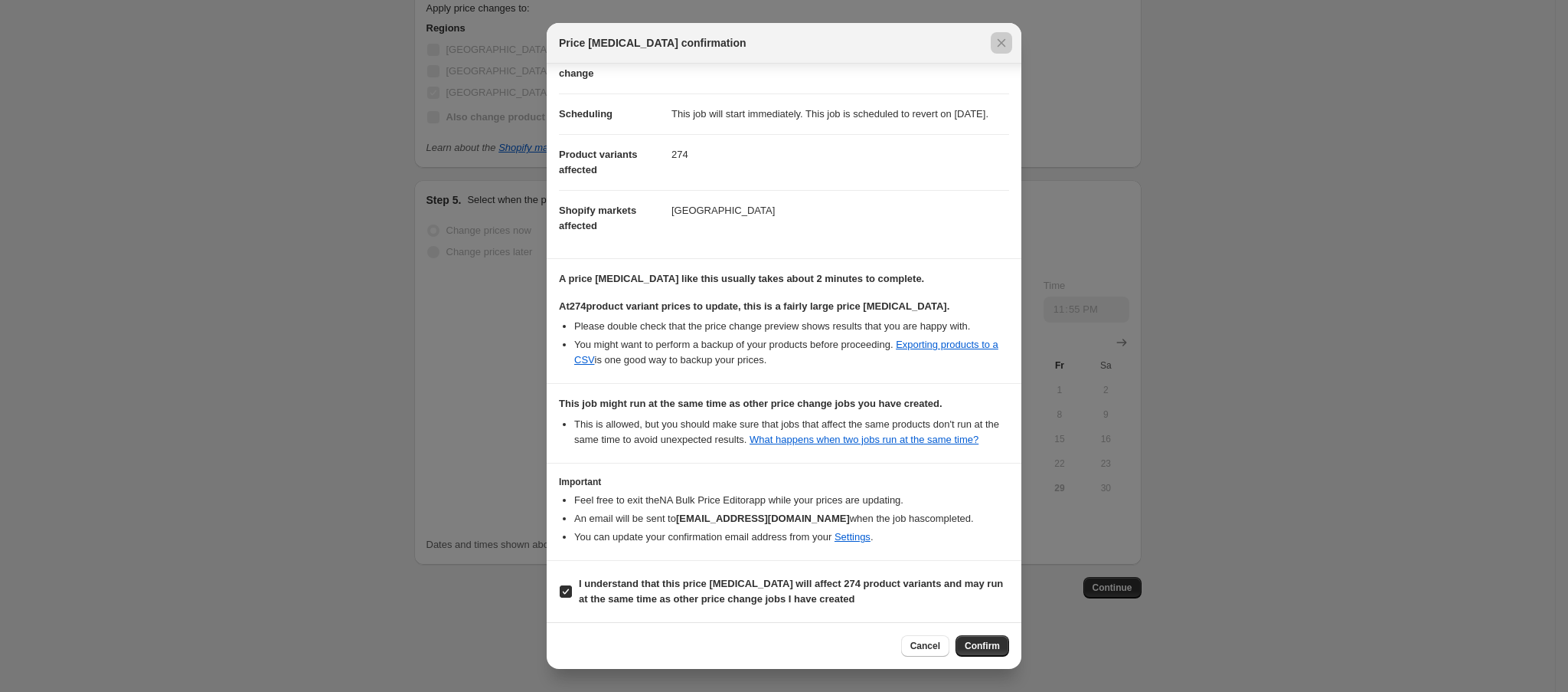
click at [286, 354] on div at bounding box center [784, 346] width 1568 height 692
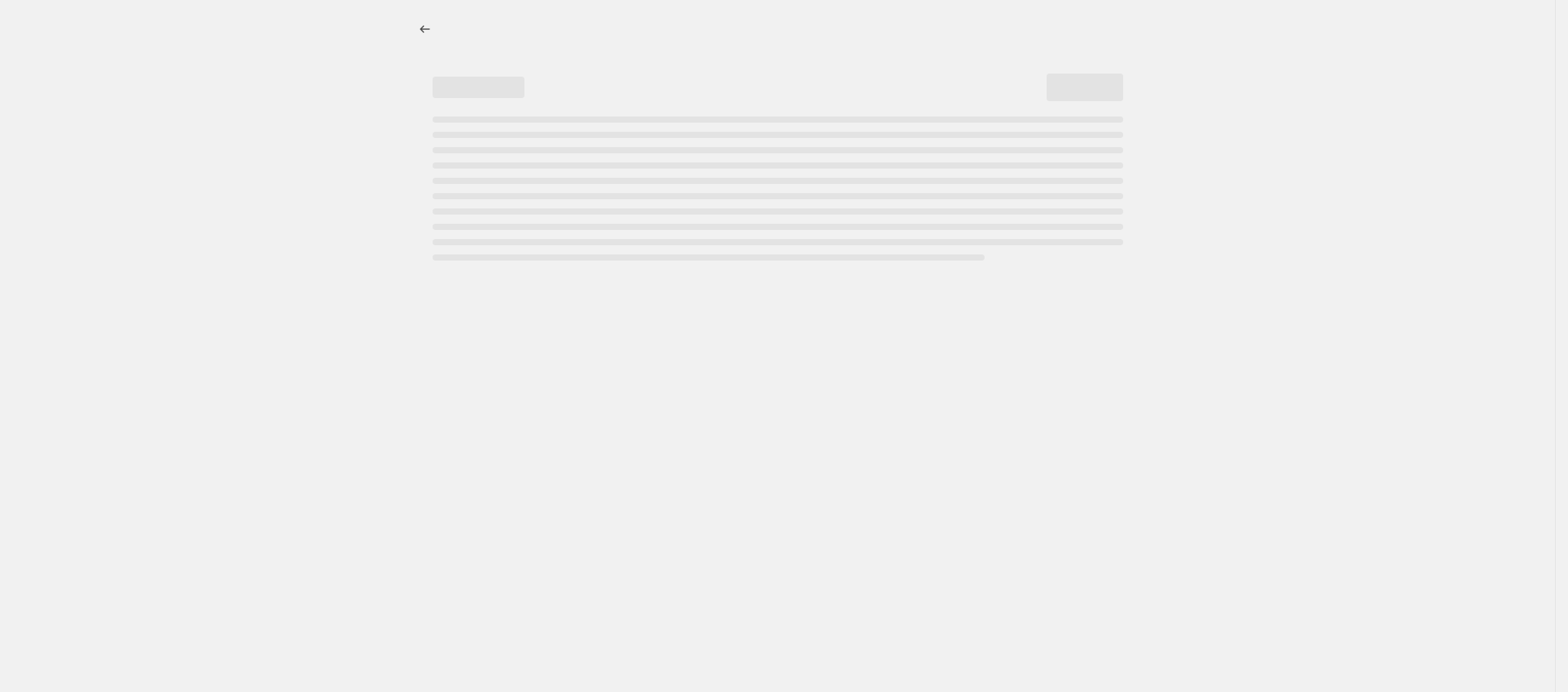
select select "percentage"
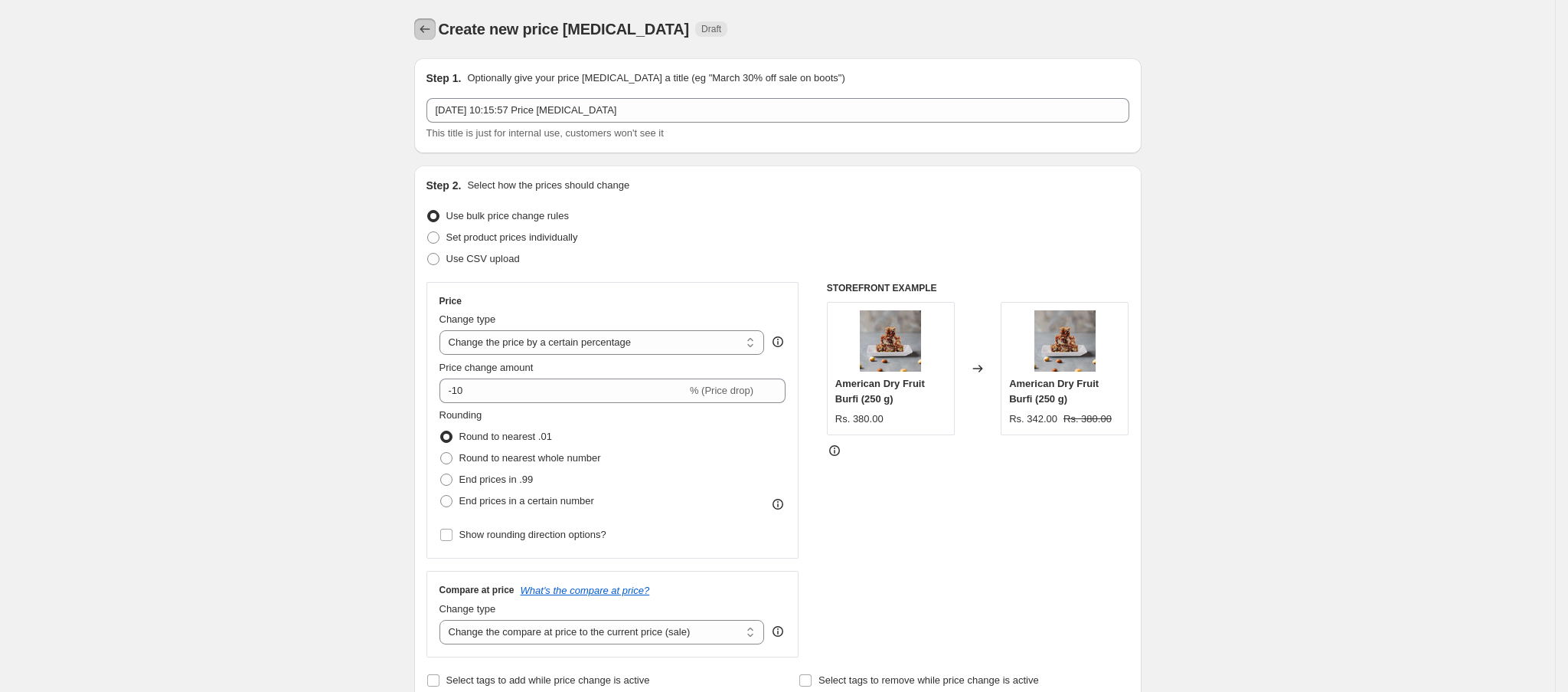
click at [425, 22] on icon "Price change jobs" at bounding box center [424, 28] width 15 height 15
